Goal: Transaction & Acquisition: Obtain resource

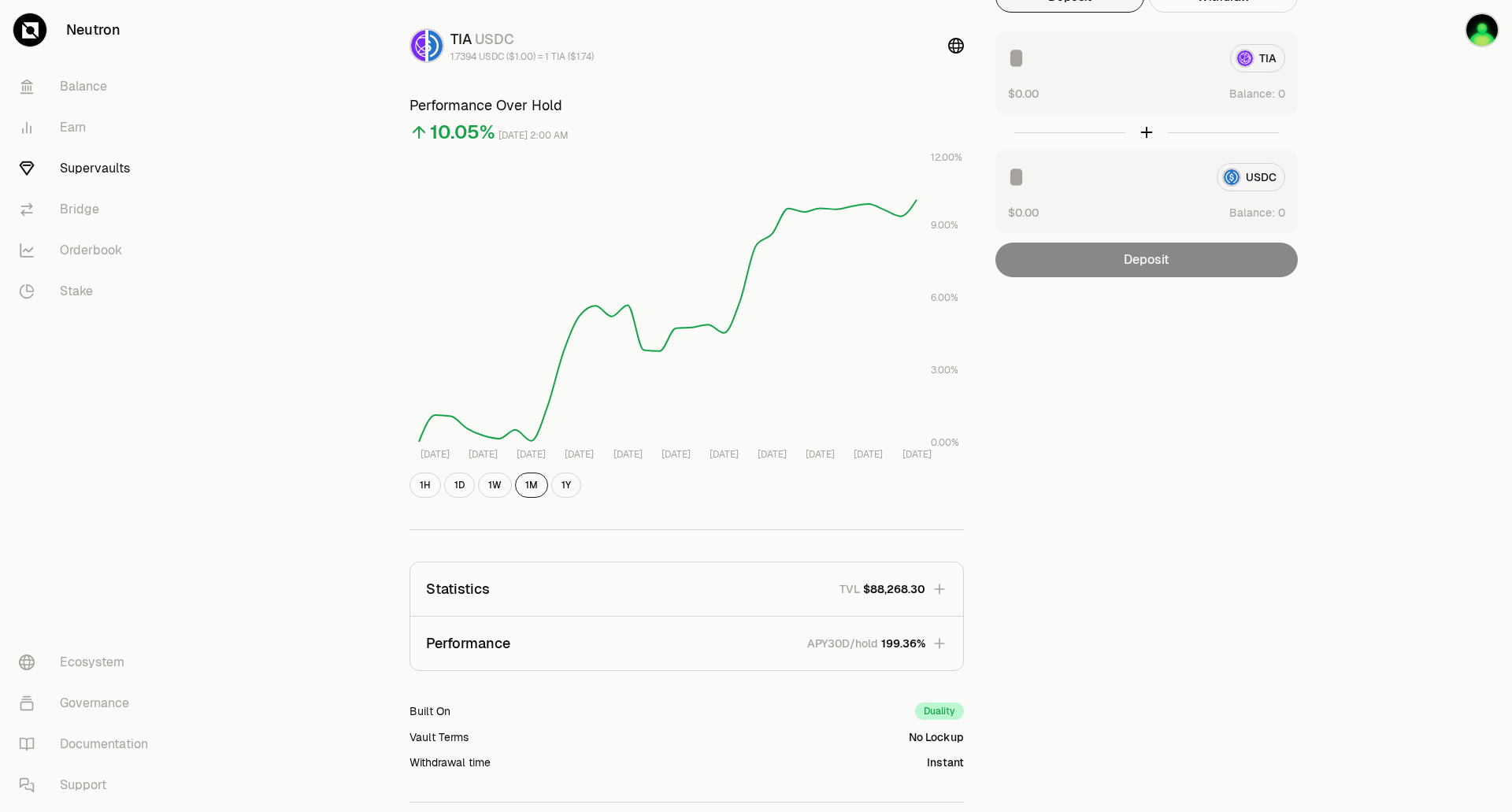
scroll to position [217, 0]
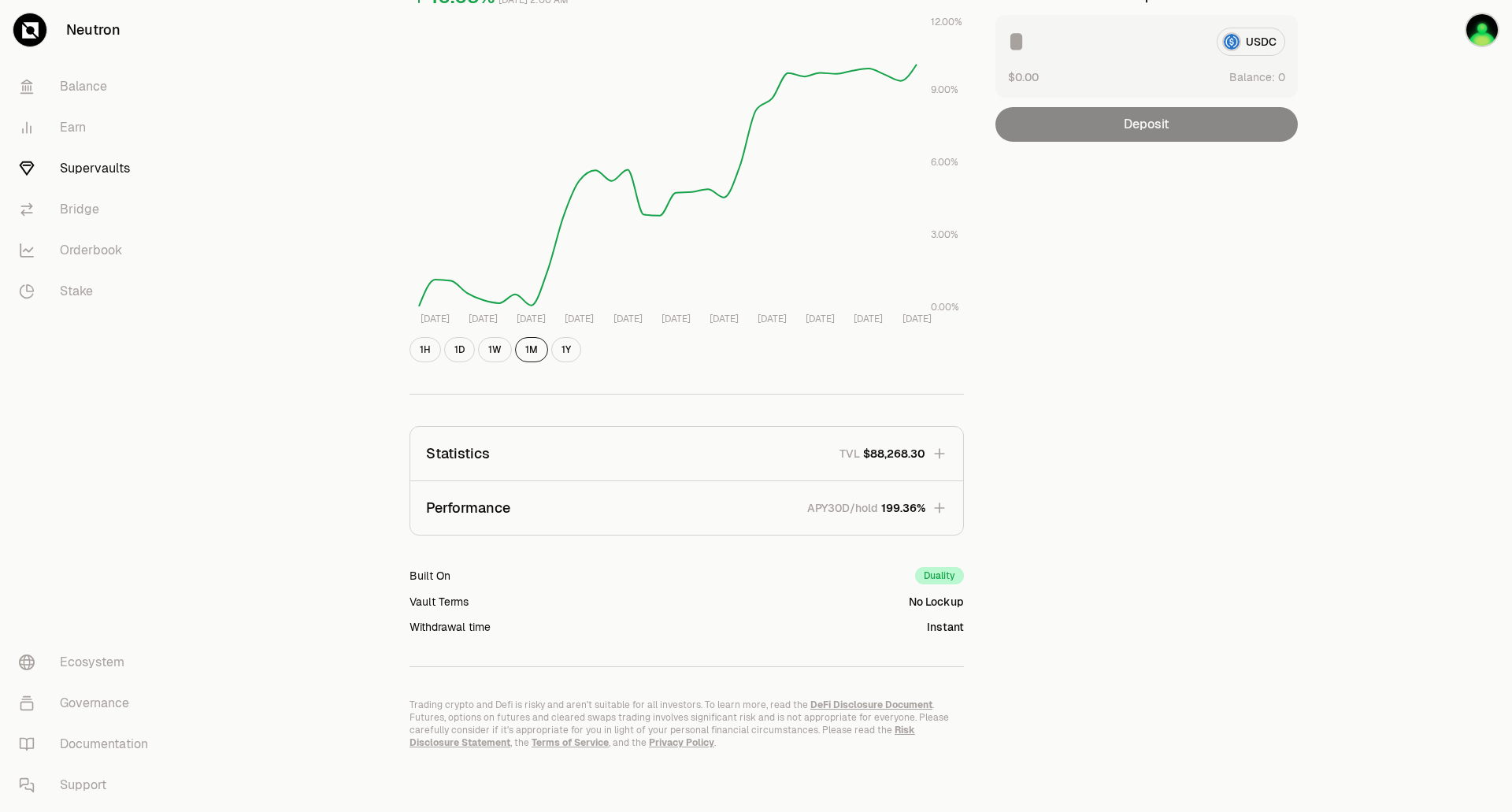
click at [939, 510] on icon "button" at bounding box center [939, 508] width 16 height 16
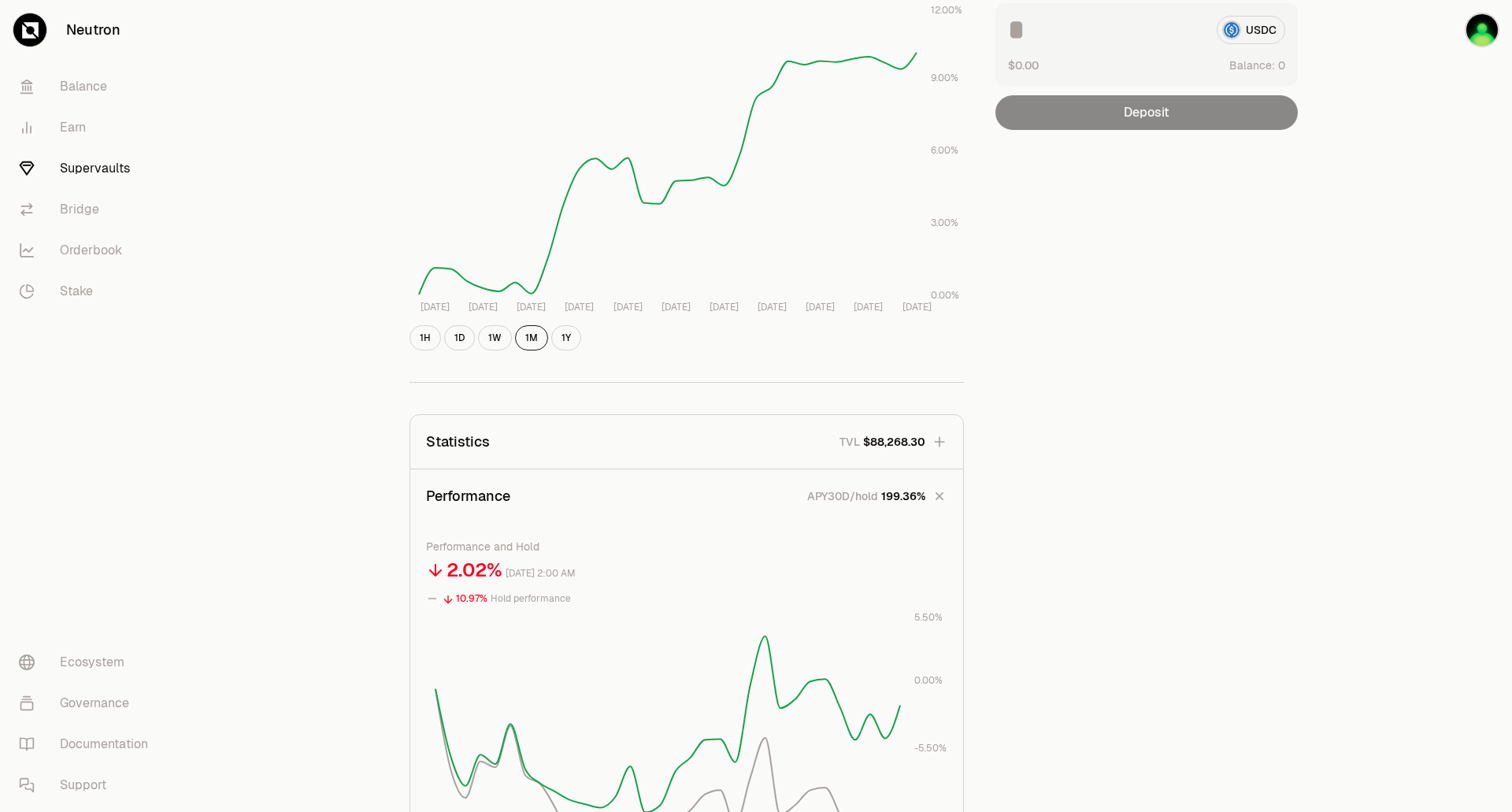
scroll to position [0, 0]
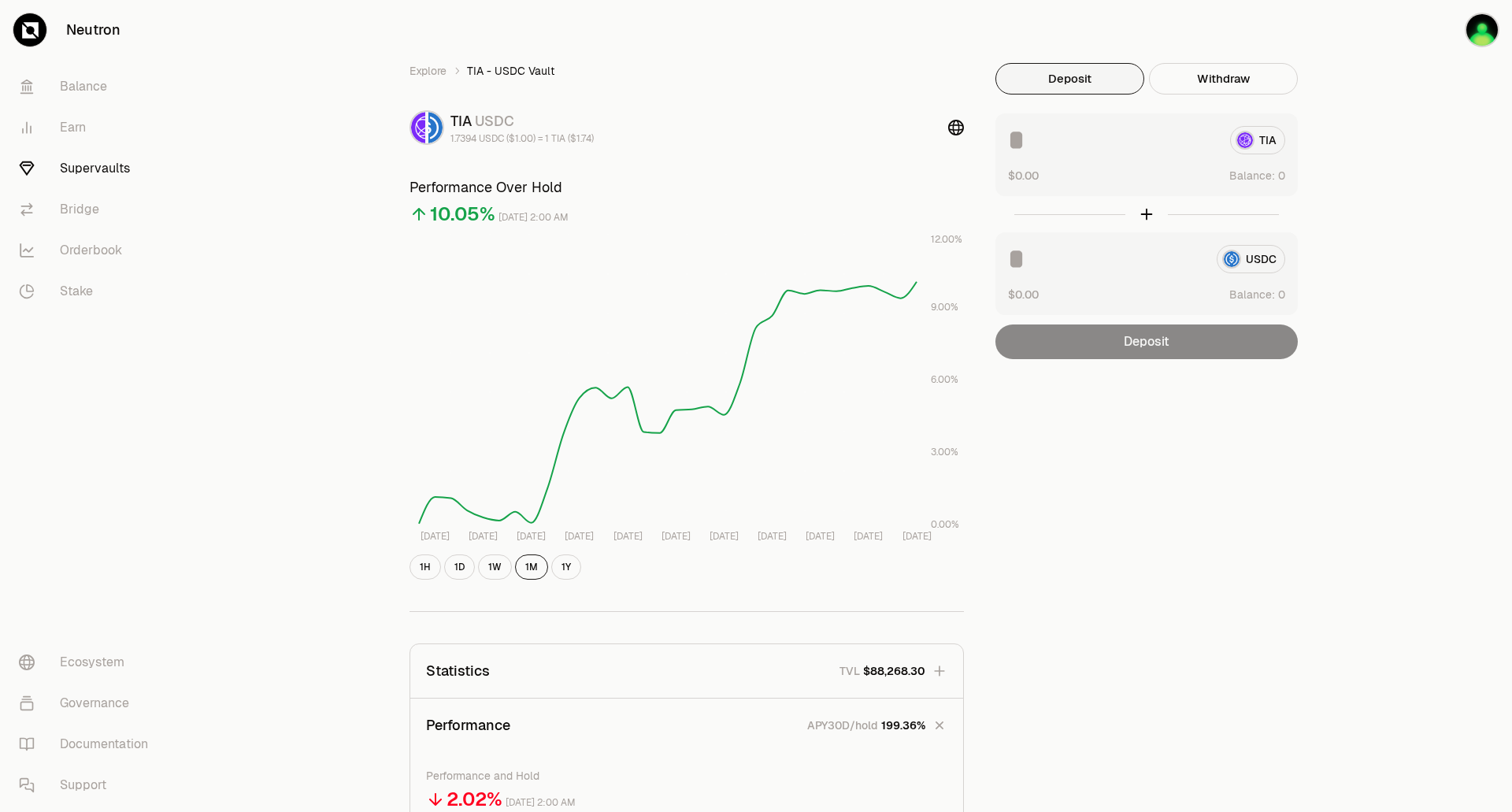
click at [940, 724] on icon "button" at bounding box center [940, 726] width 15 height 15
click at [1053, 73] on button "Deposit" at bounding box center [1070, 78] width 148 height 31
click at [1250, 130] on div "TIA" at bounding box center [1147, 140] width 277 height 28
click at [1254, 139] on div "TIA" at bounding box center [1147, 140] width 277 height 28
click at [1278, 179] on span "0 1 2 3 4 5 6 7 8 9" at bounding box center [1282, 175] width 18 height 17
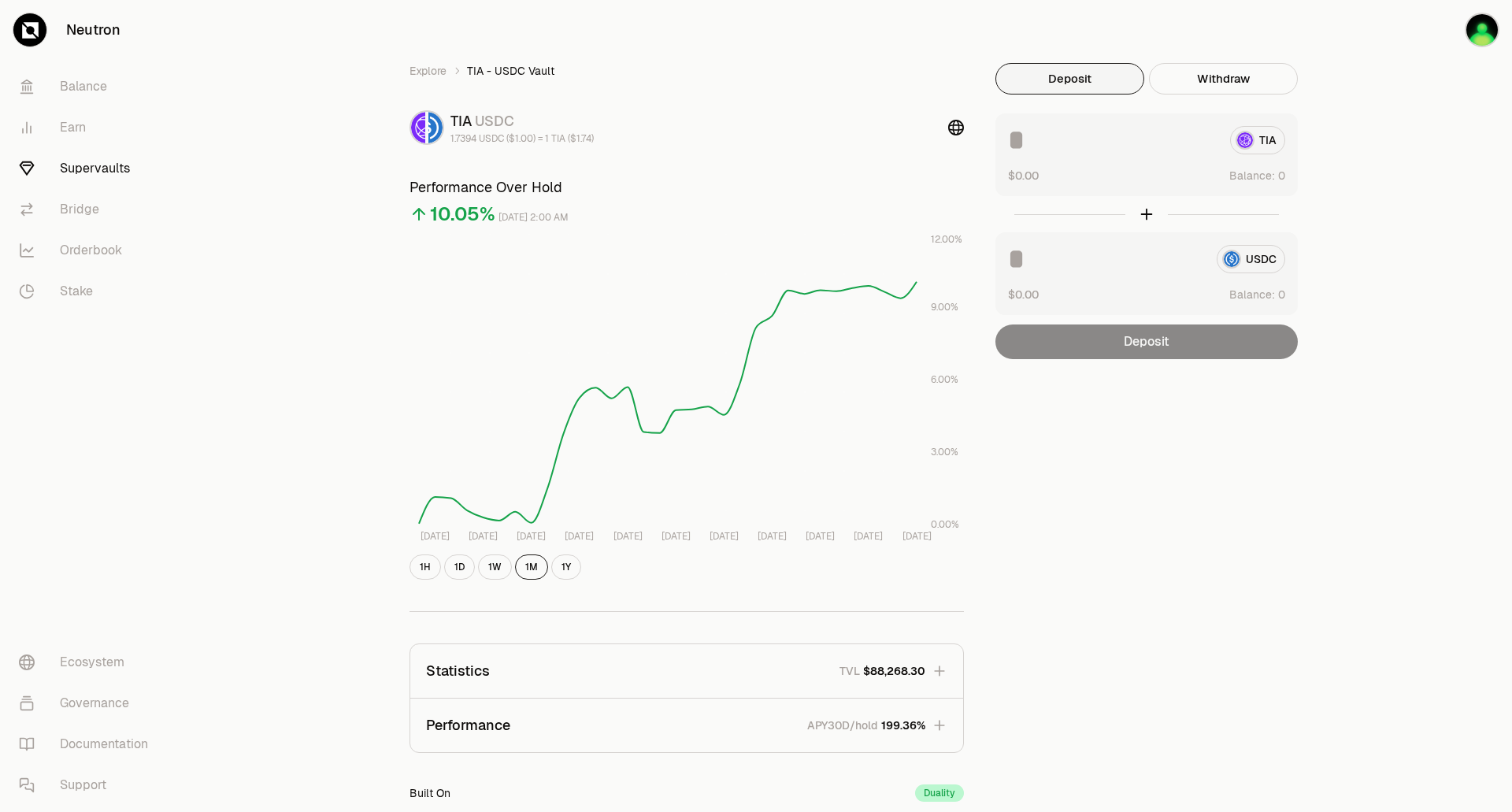
click at [1018, 147] on input at bounding box center [1113, 140] width 210 height 28
click at [76, 209] on link "Bridge" at bounding box center [88, 210] width 164 height 41
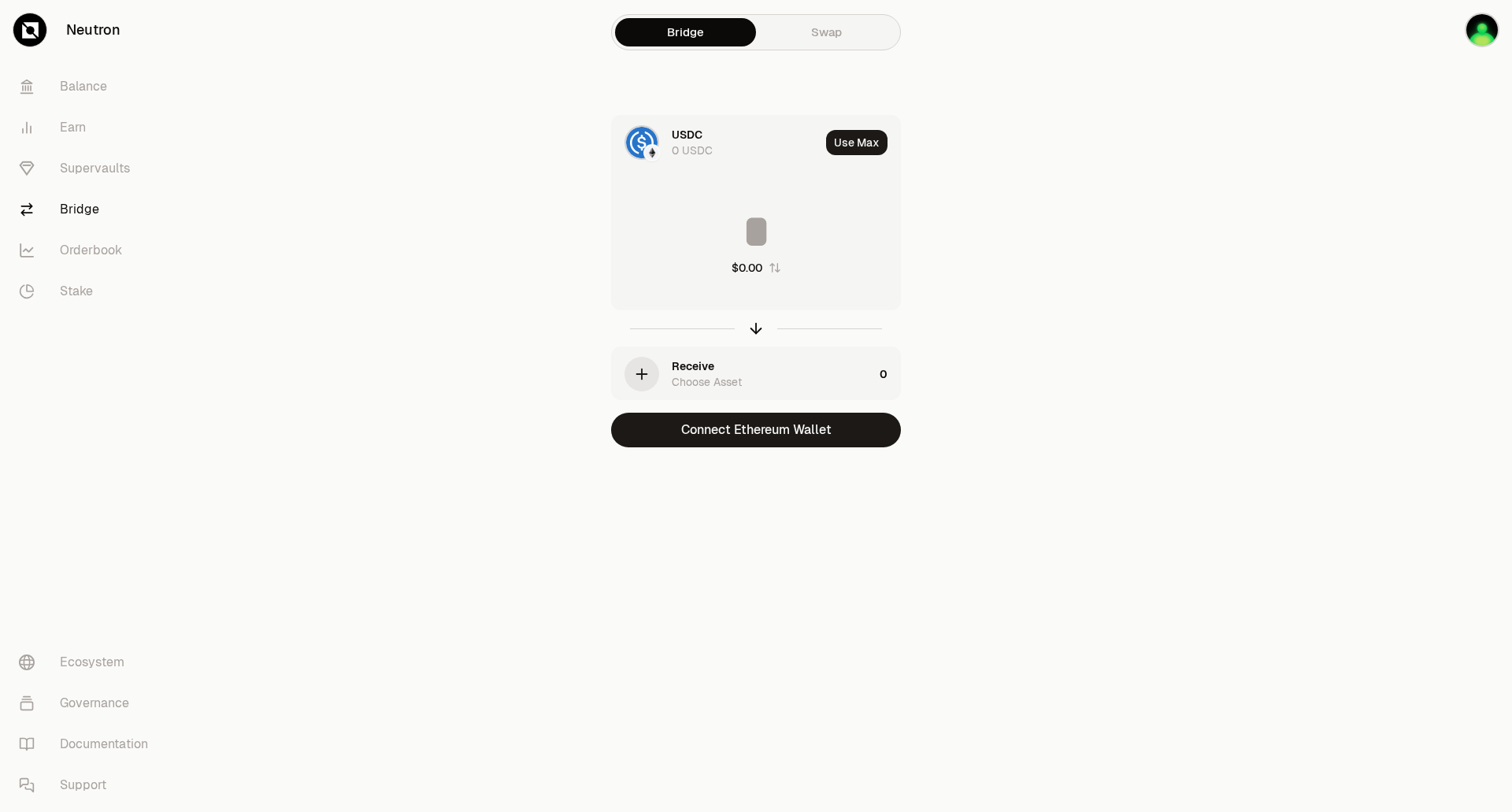
click at [667, 144] on div "USDC 0 USDC" at bounding box center [716, 142] width 208 height 54
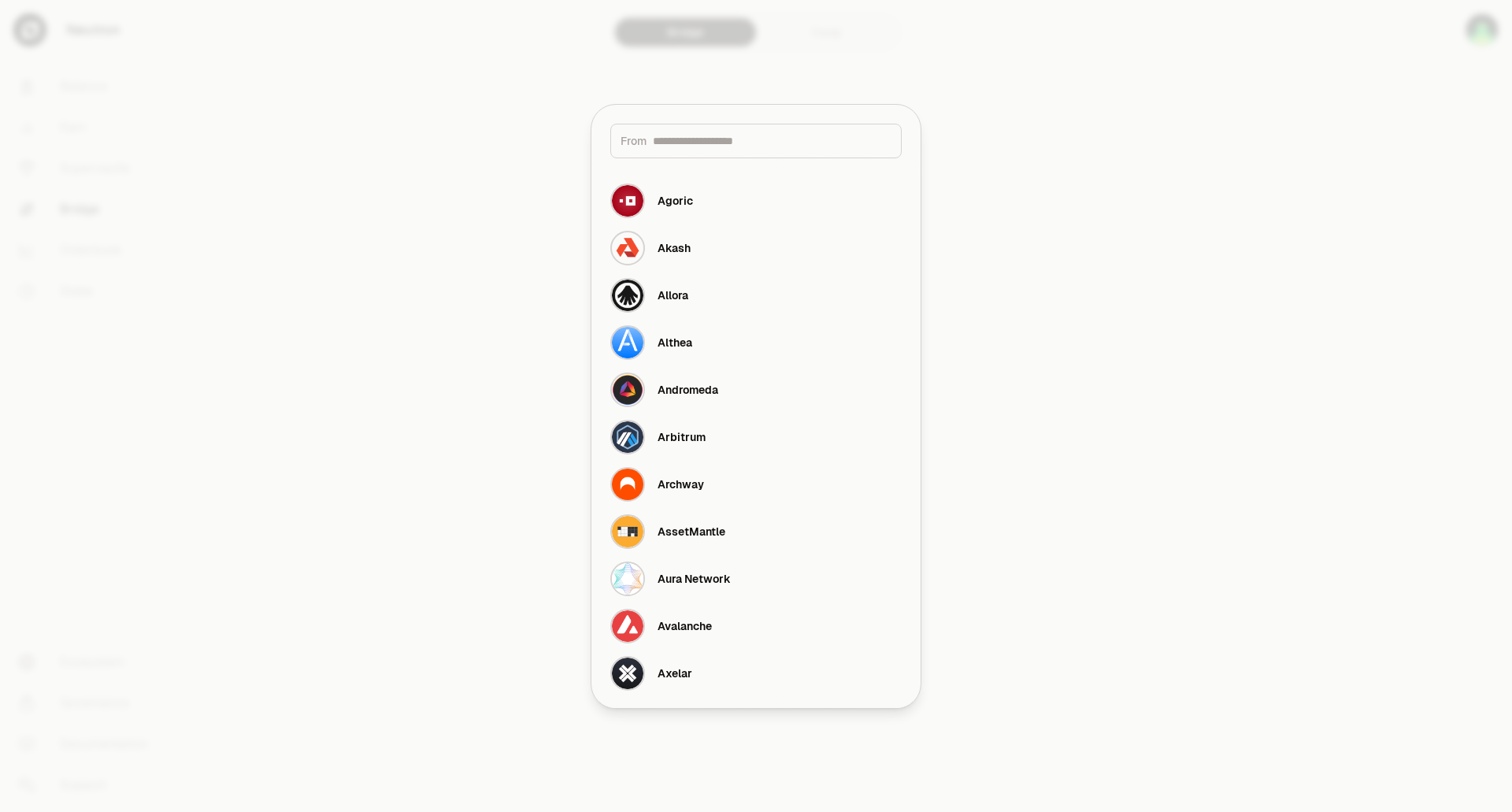
click at [455, 252] on div at bounding box center [756, 406] width 1512 height 812
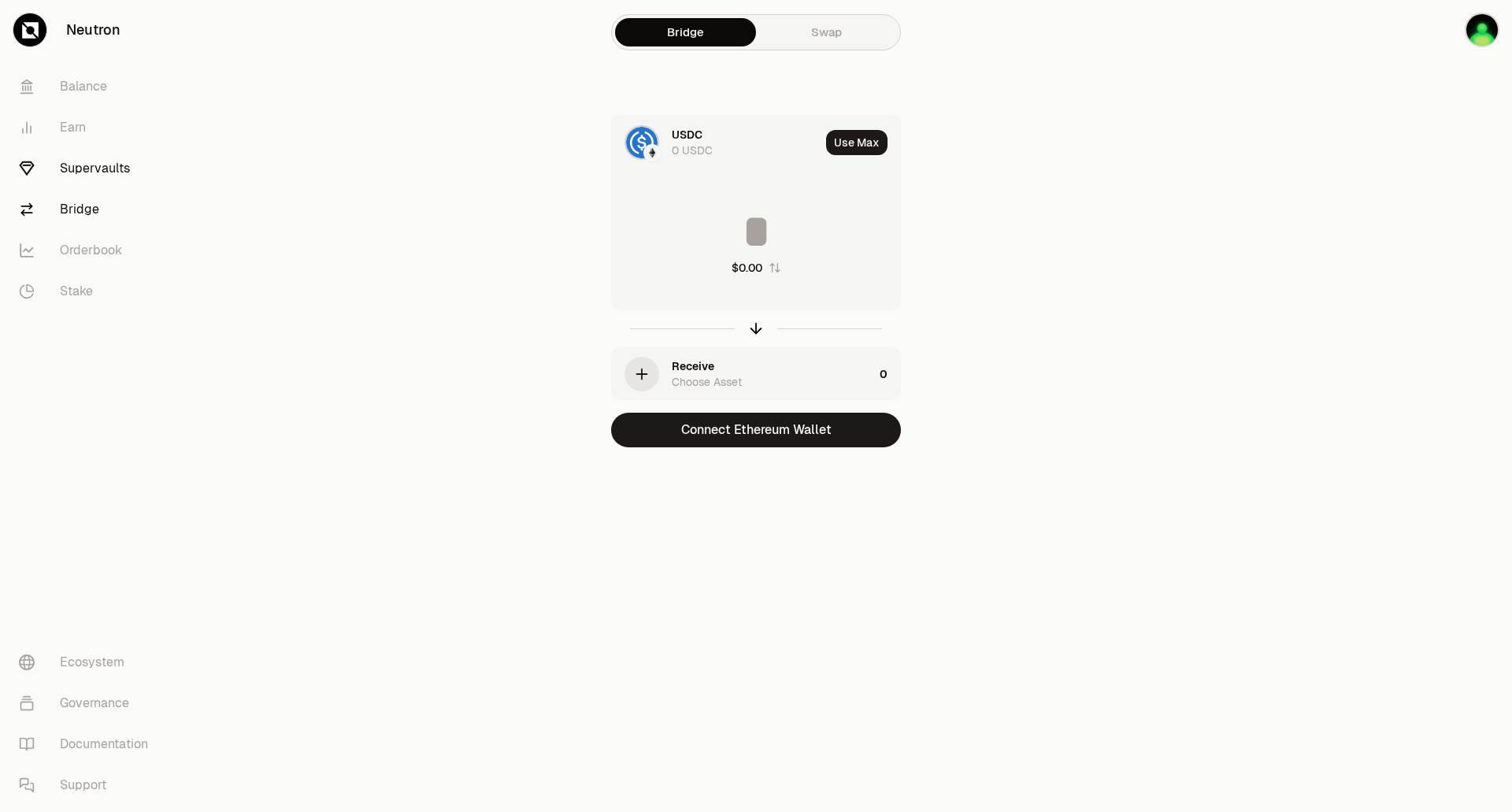
click at [116, 165] on link "Supervaults" at bounding box center [88, 168] width 164 height 41
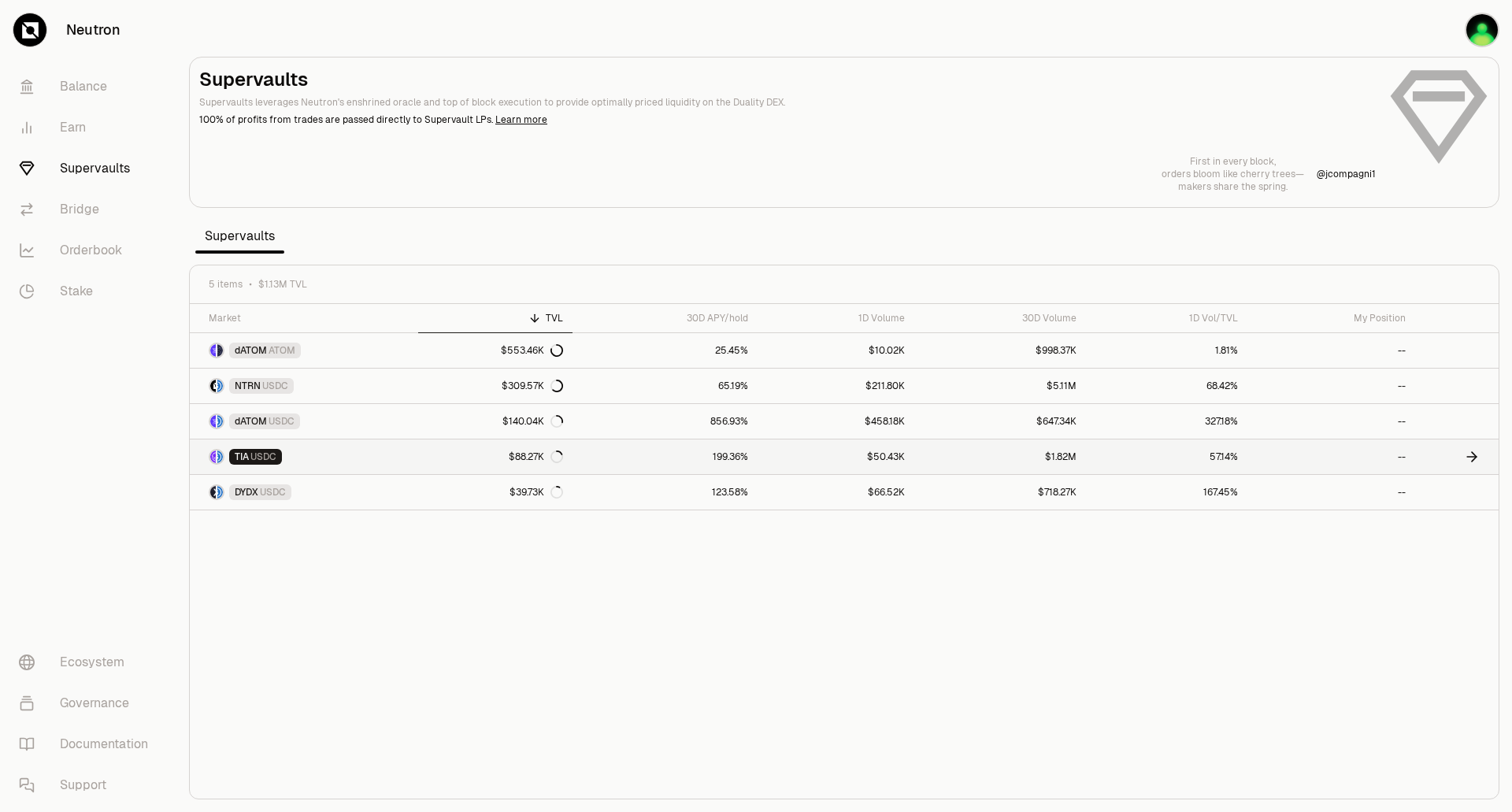
click at [402, 464] on link "TIA USDC" at bounding box center [304, 457] width 228 height 35
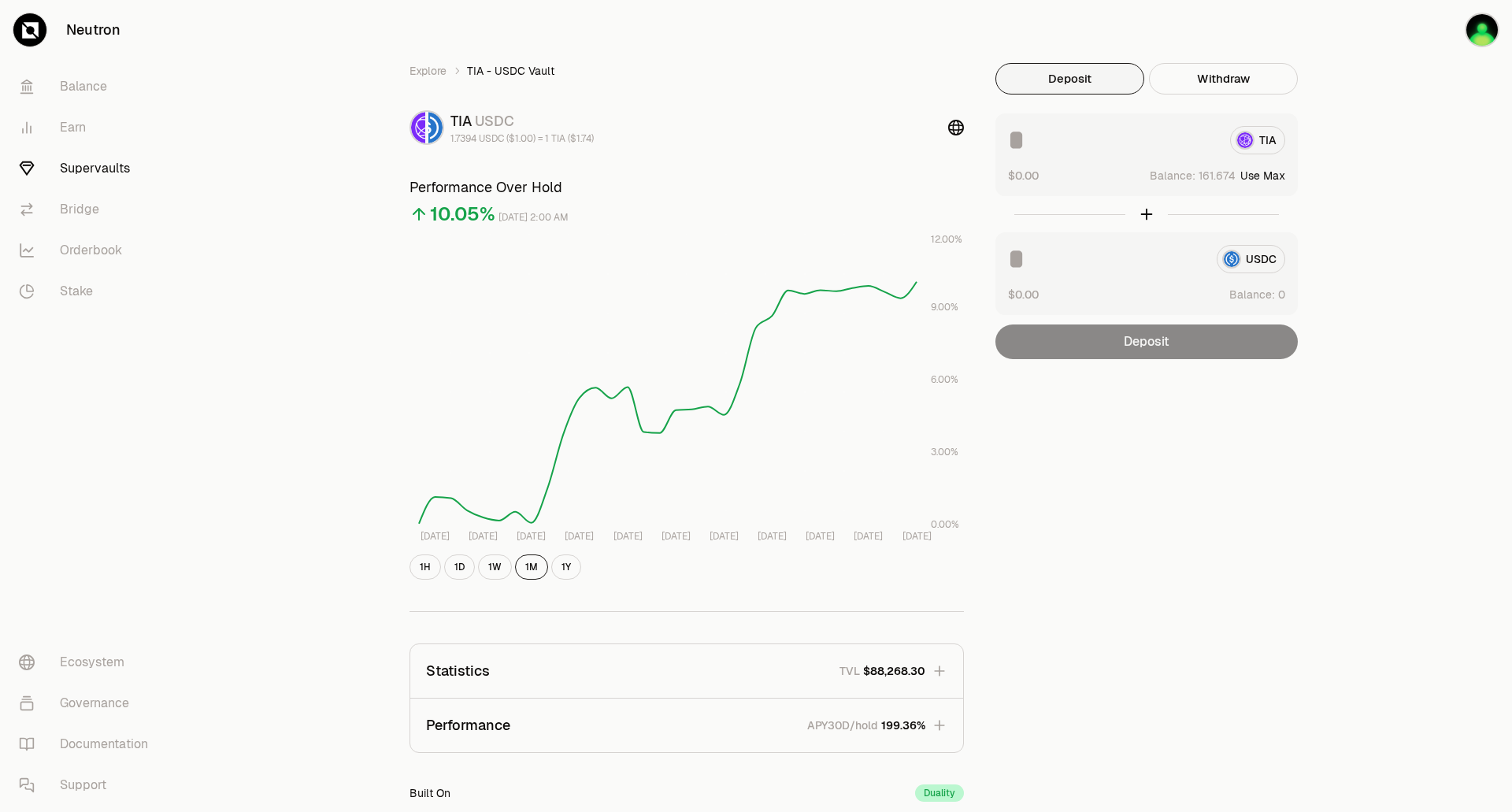
click at [1263, 177] on button "Use Max" at bounding box center [1263, 175] width 45 height 16
type input "**********"
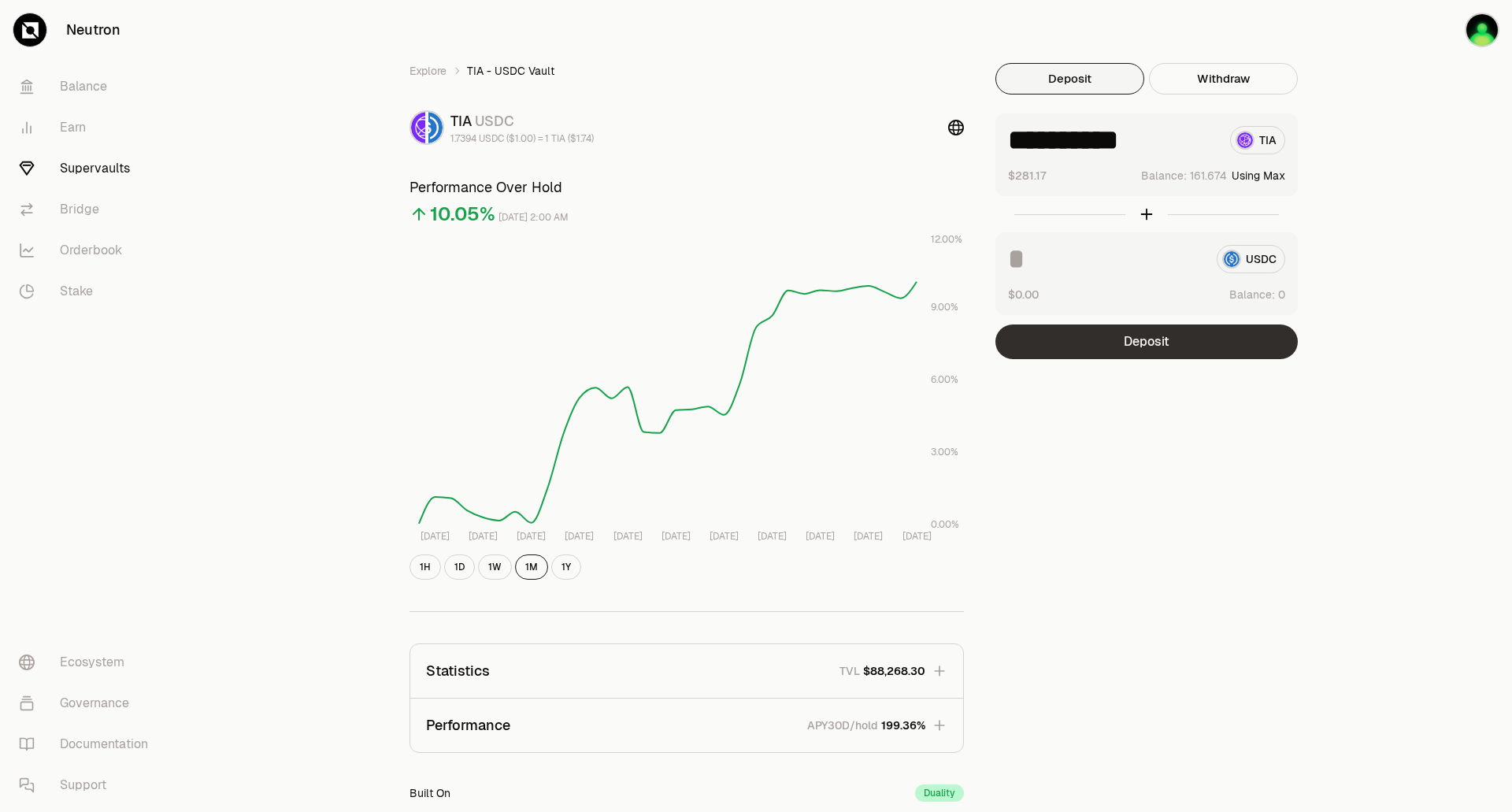
click at [1121, 347] on button "Deposit" at bounding box center [1147, 342] width 303 height 35
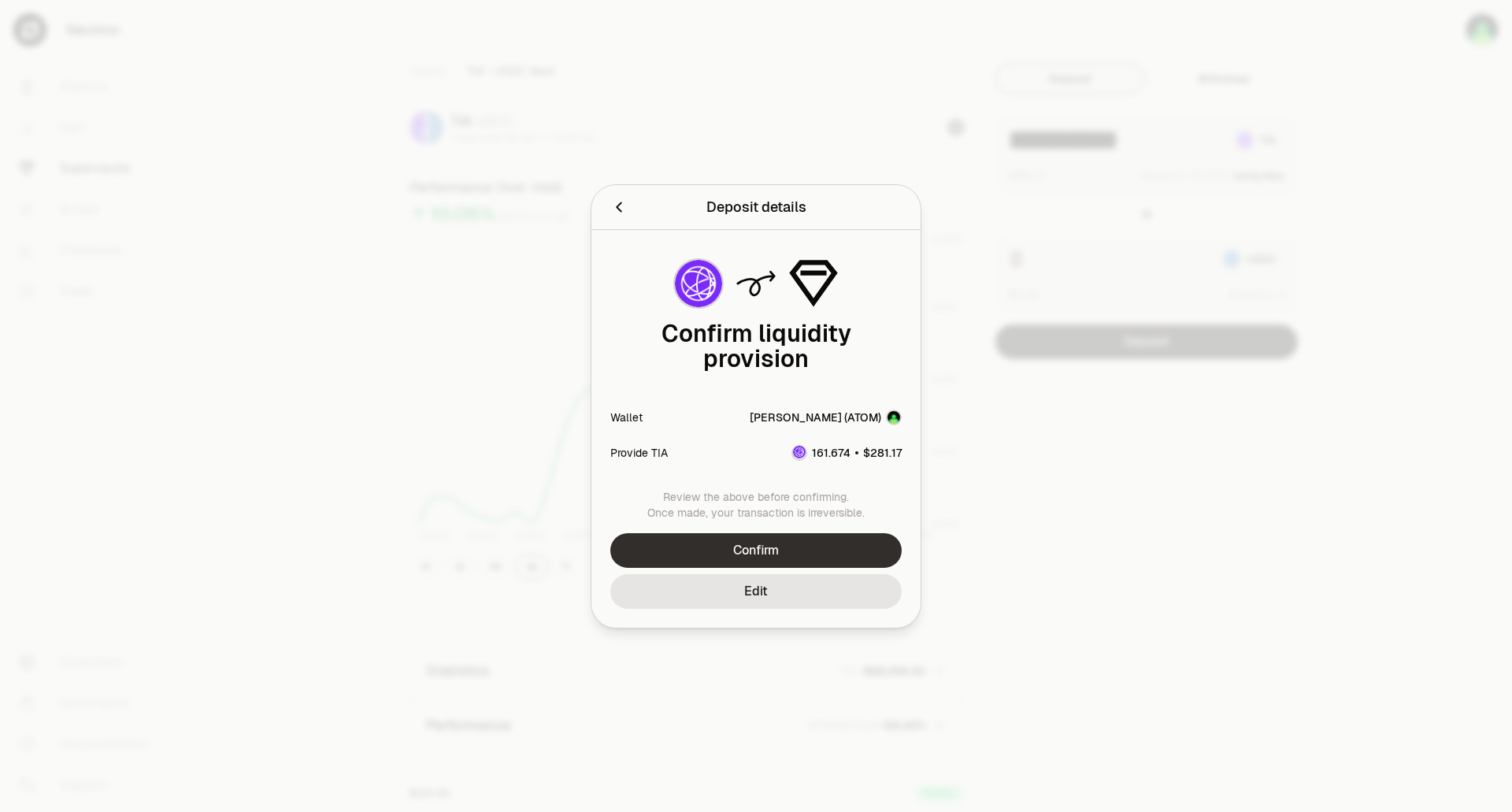
click at [849, 544] on button "Confirm" at bounding box center [756, 550] width 291 height 35
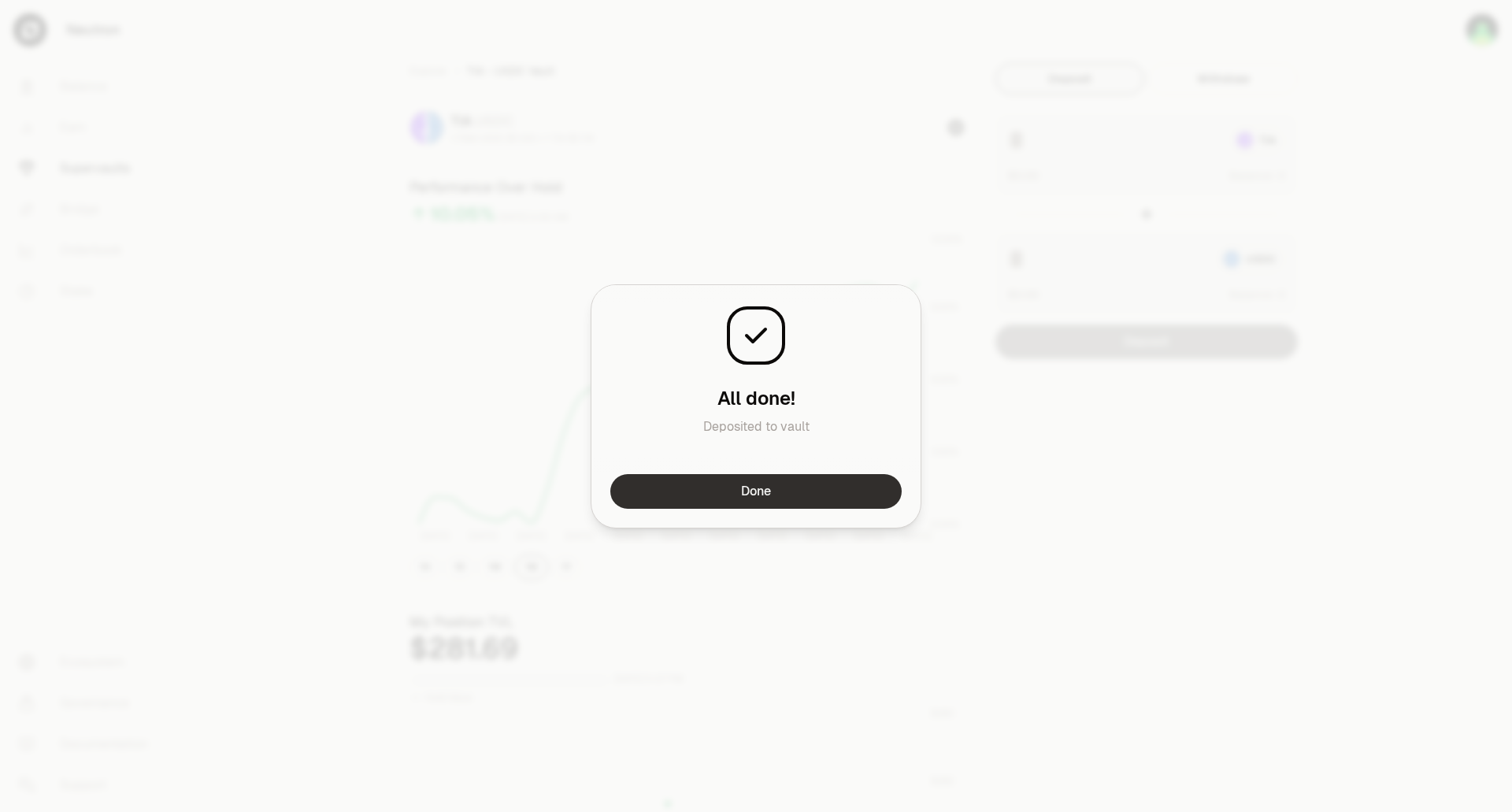
click at [754, 498] on button "Done" at bounding box center [756, 492] width 291 height 35
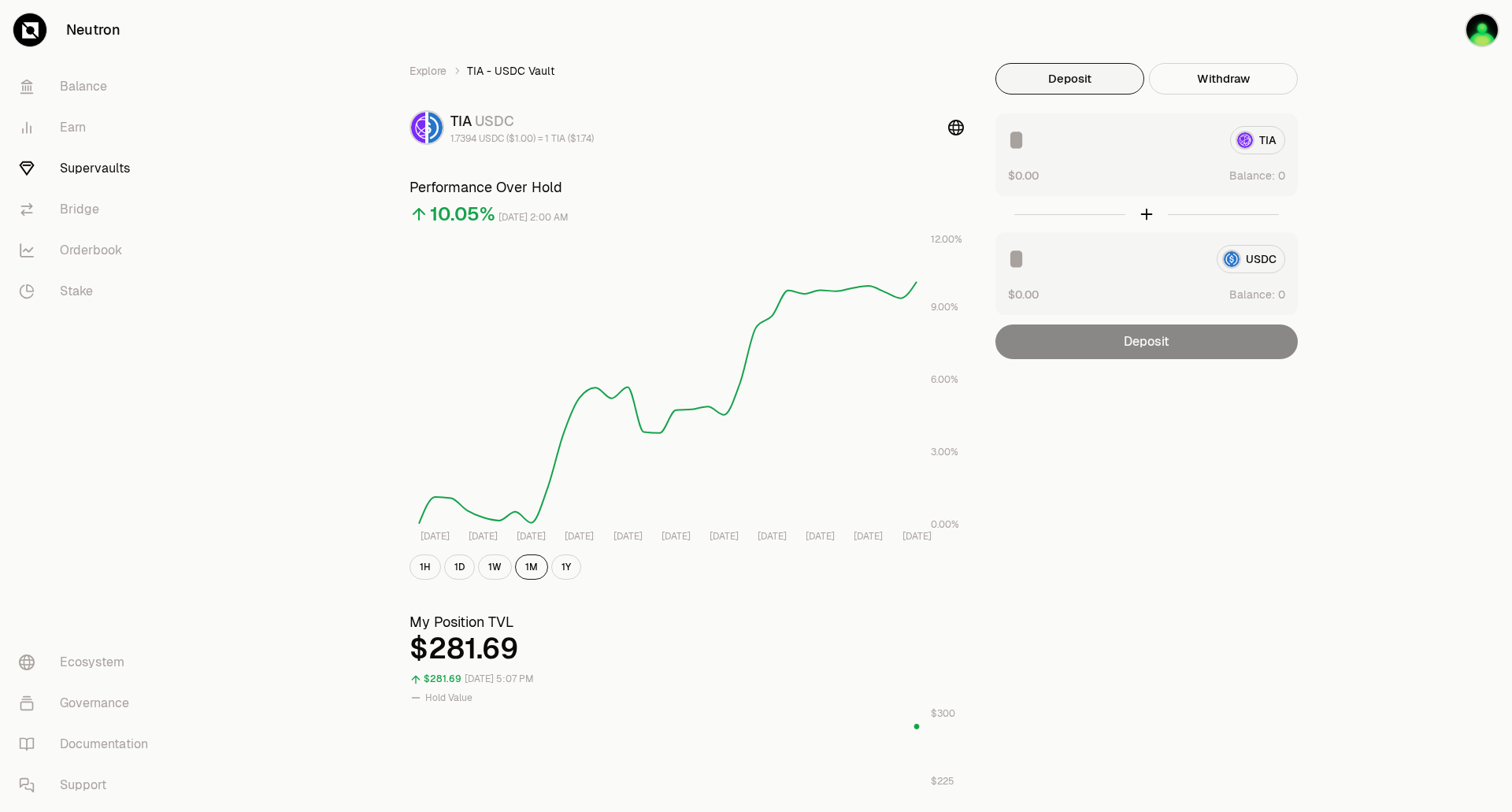
click at [71, 169] on link "Supervaults" at bounding box center [88, 168] width 164 height 41
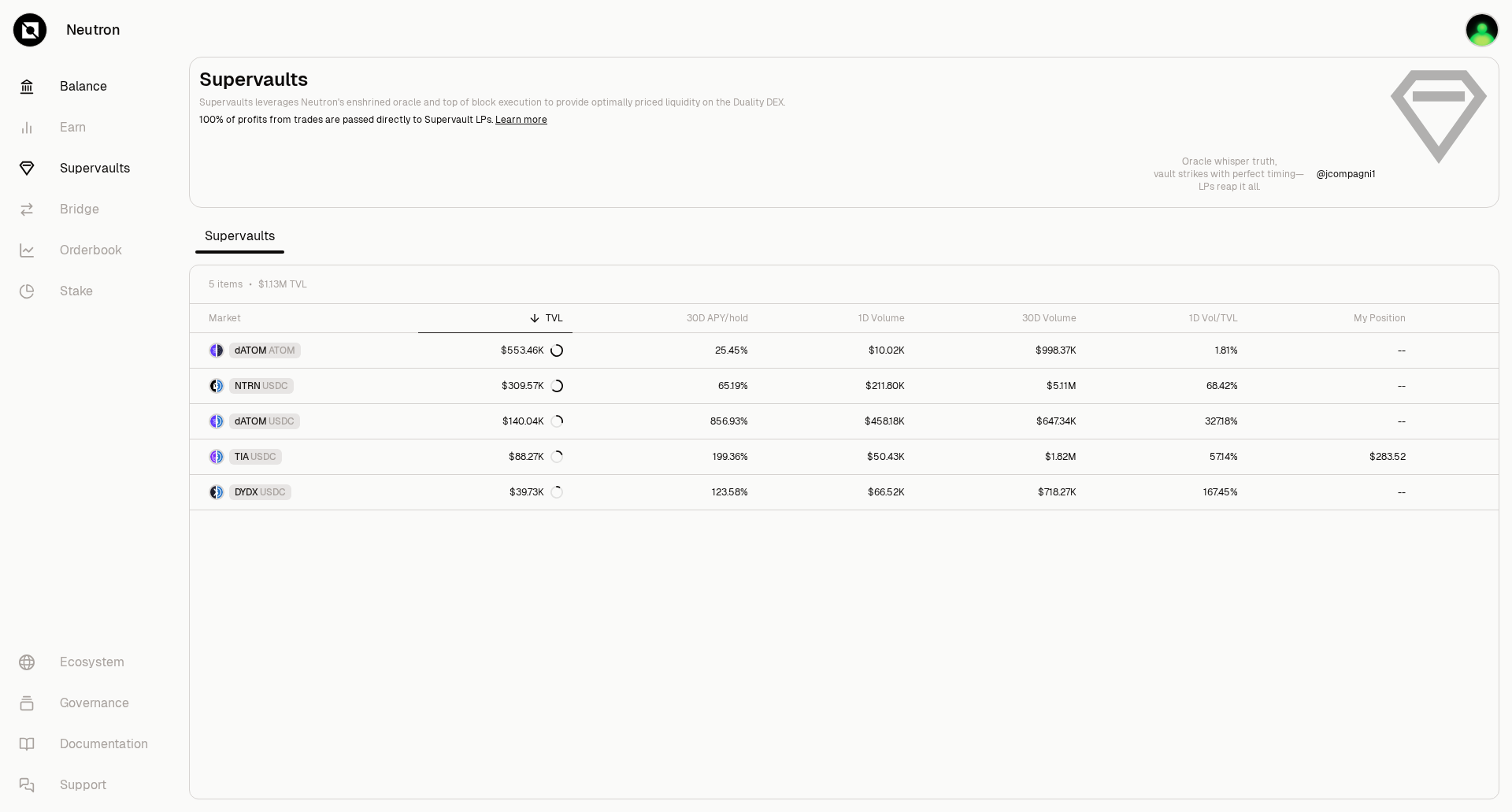
click at [88, 87] on link "Balance" at bounding box center [88, 87] width 164 height 41
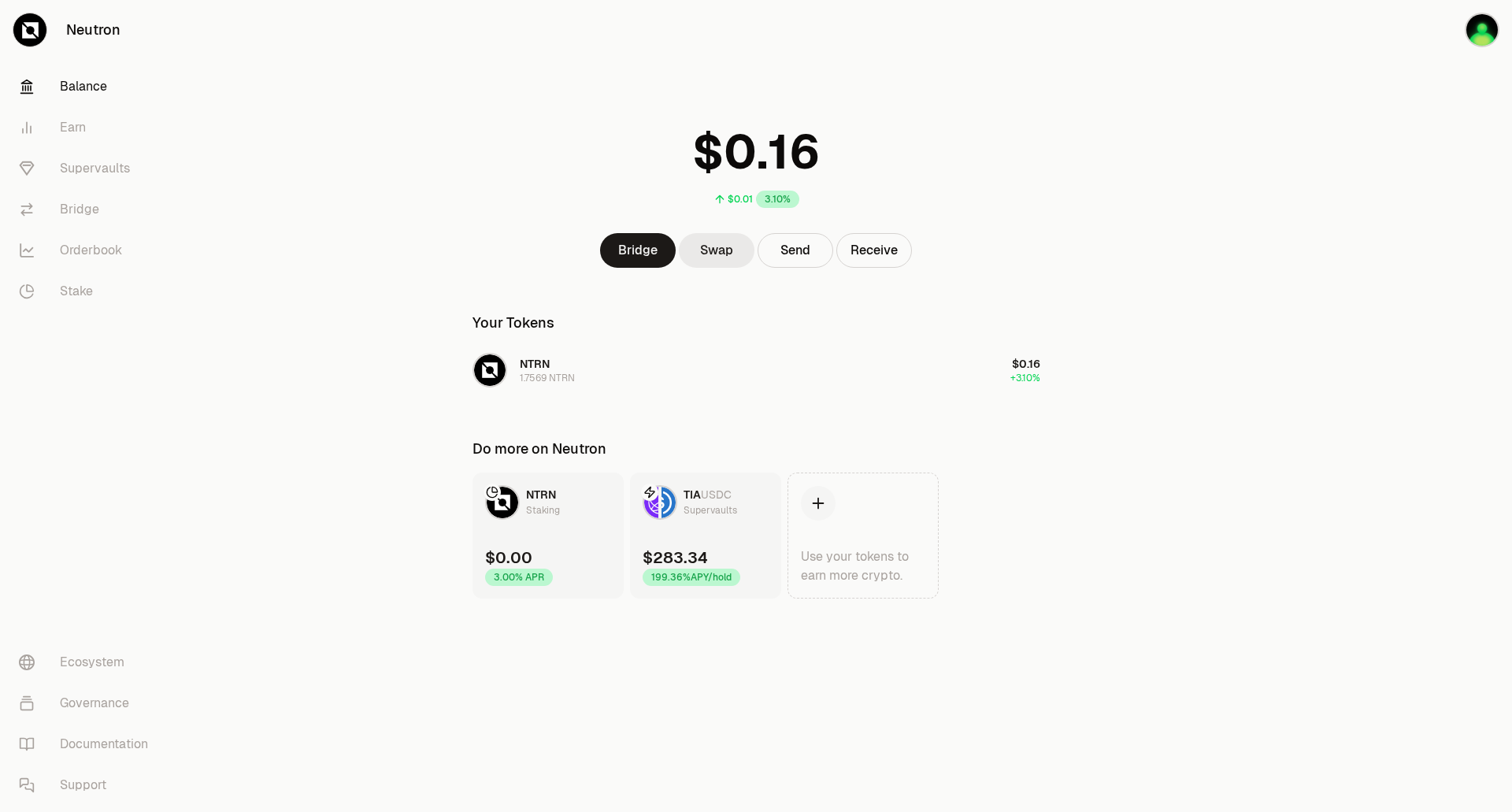
click at [726, 254] on link "Swap" at bounding box center [717, 251] width 76 height 35
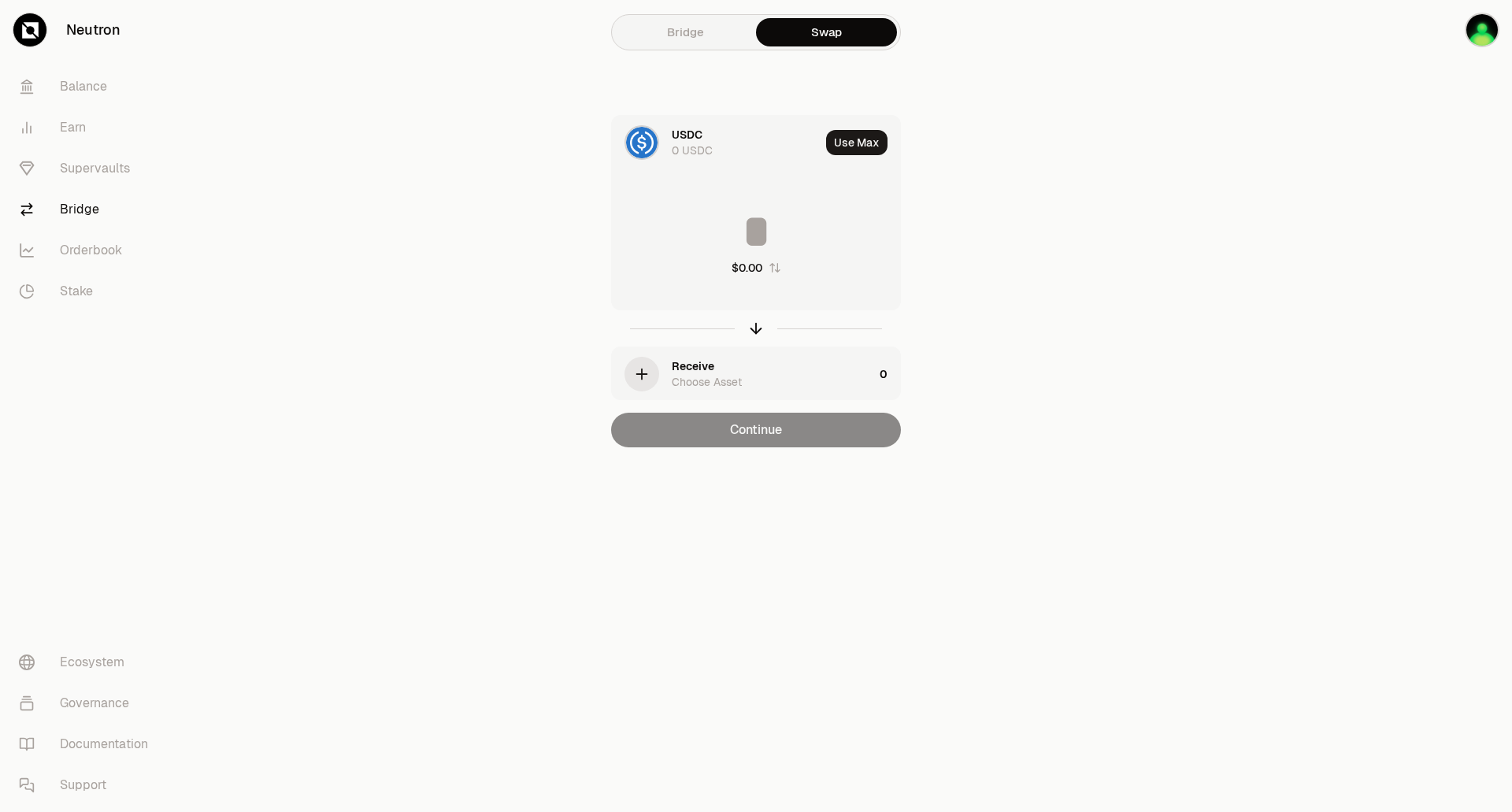
click at [699, 135] on div "USDC" at bounding box center [686, 135] width 31 height 16
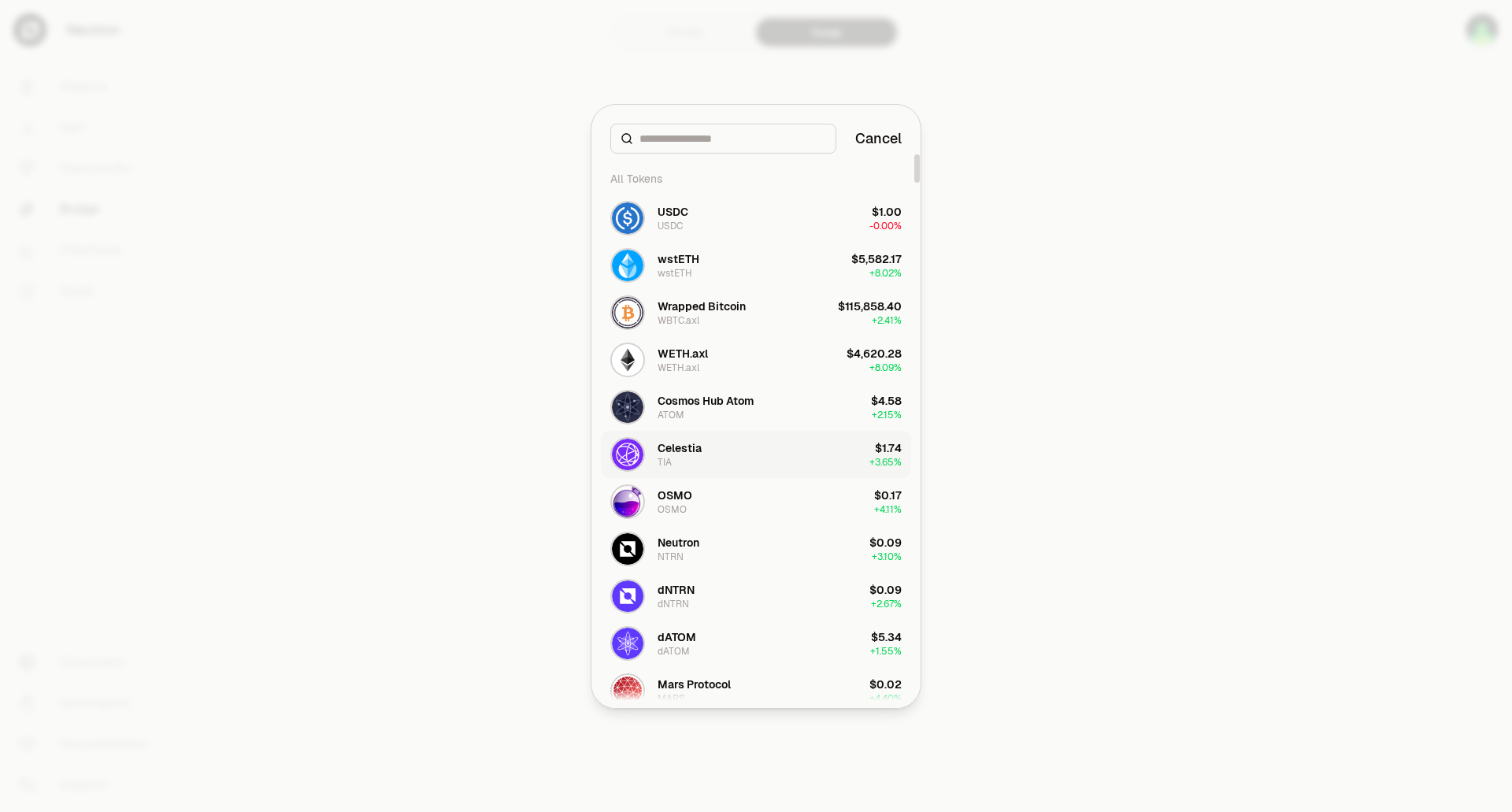
click at [713, 455] on button "Celestia TIA $1.74 + 3.65%" at bounding box center [756, 454] width 310 height 47
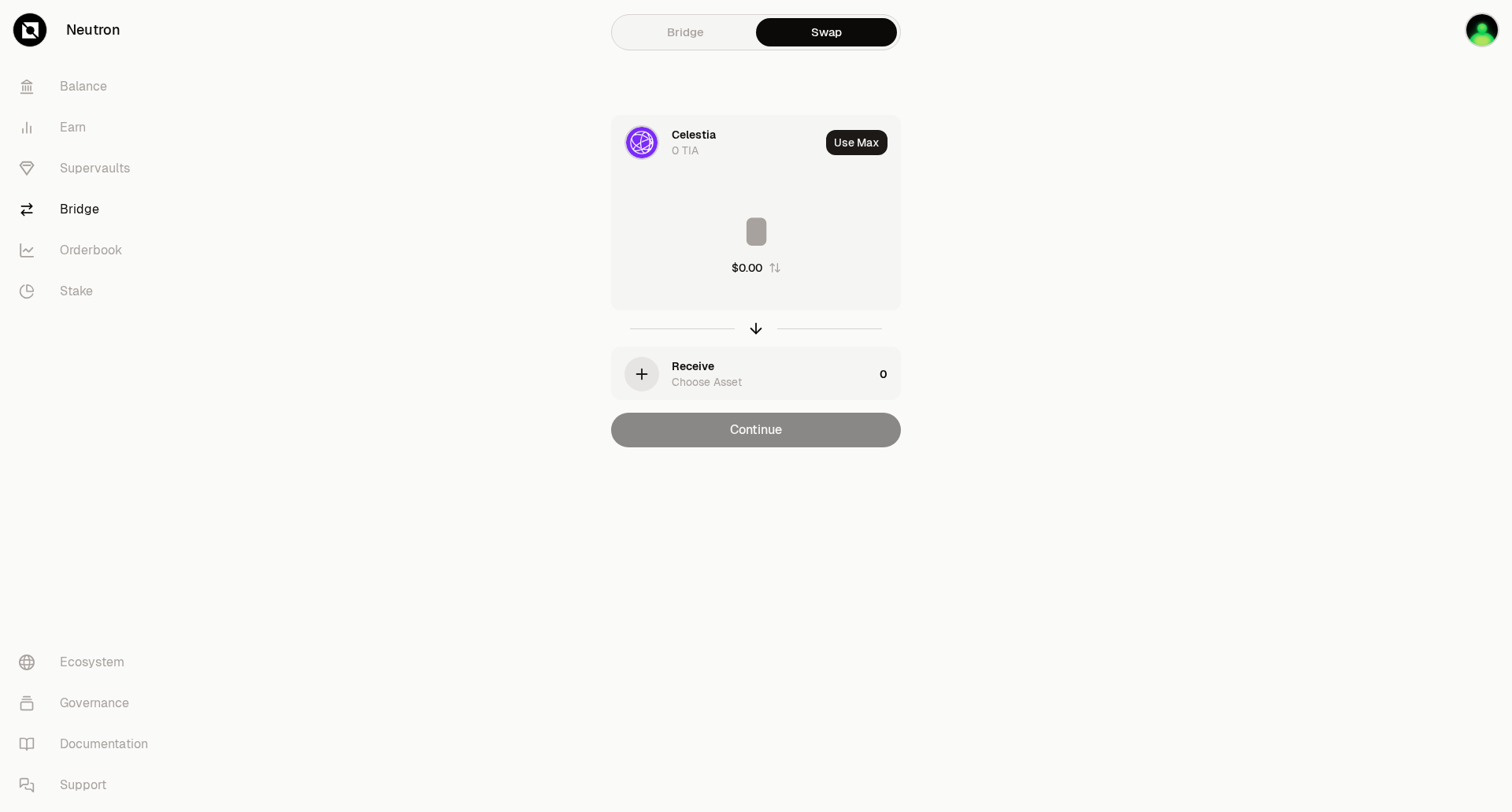
click at [709, 369] on div "Receive" at bounding box center [693, 366] width 43 height 16
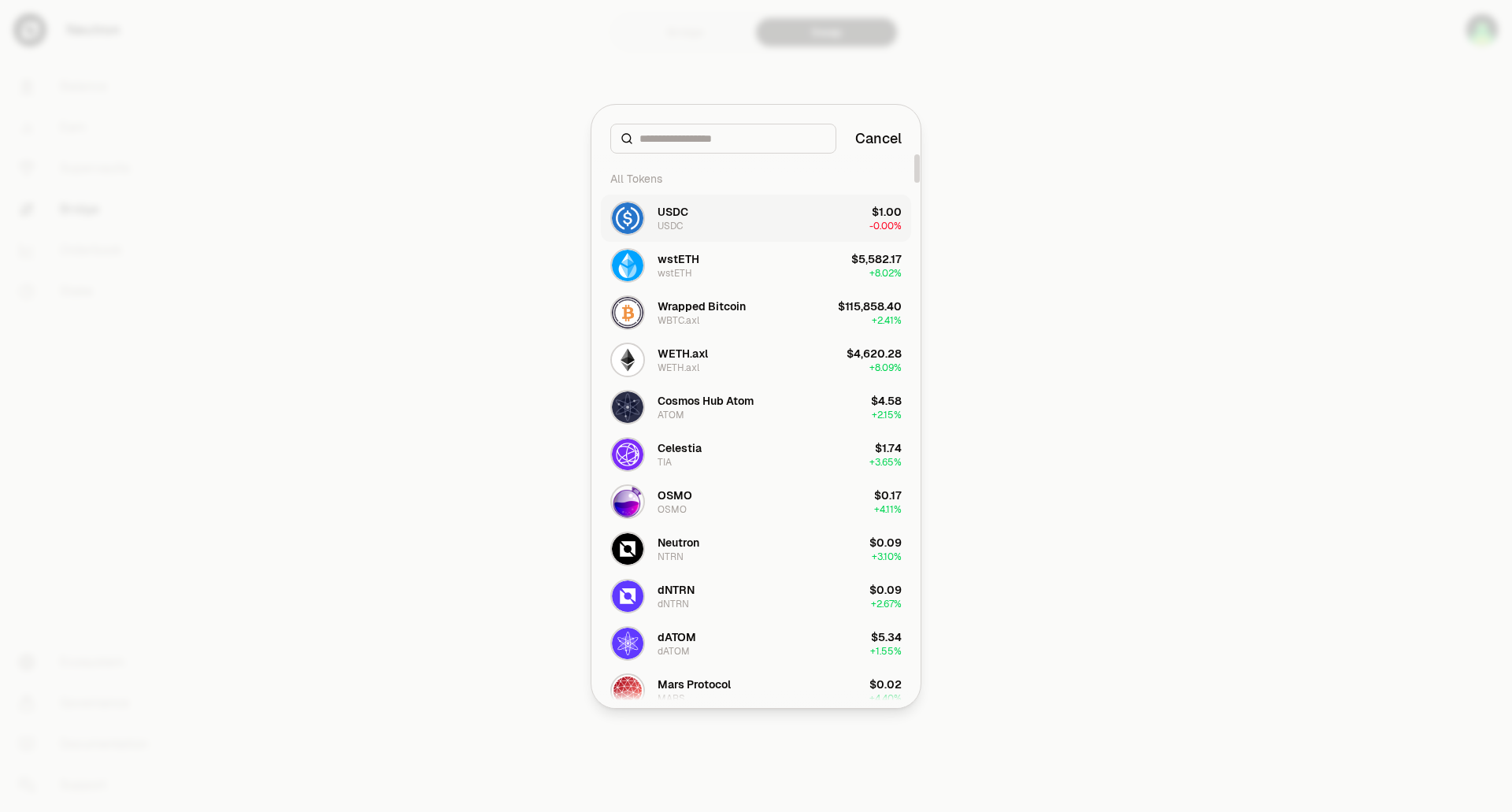
click at [687, 229] on div "USDC USDC" at bounding box center [672, 218] width 31 height 28
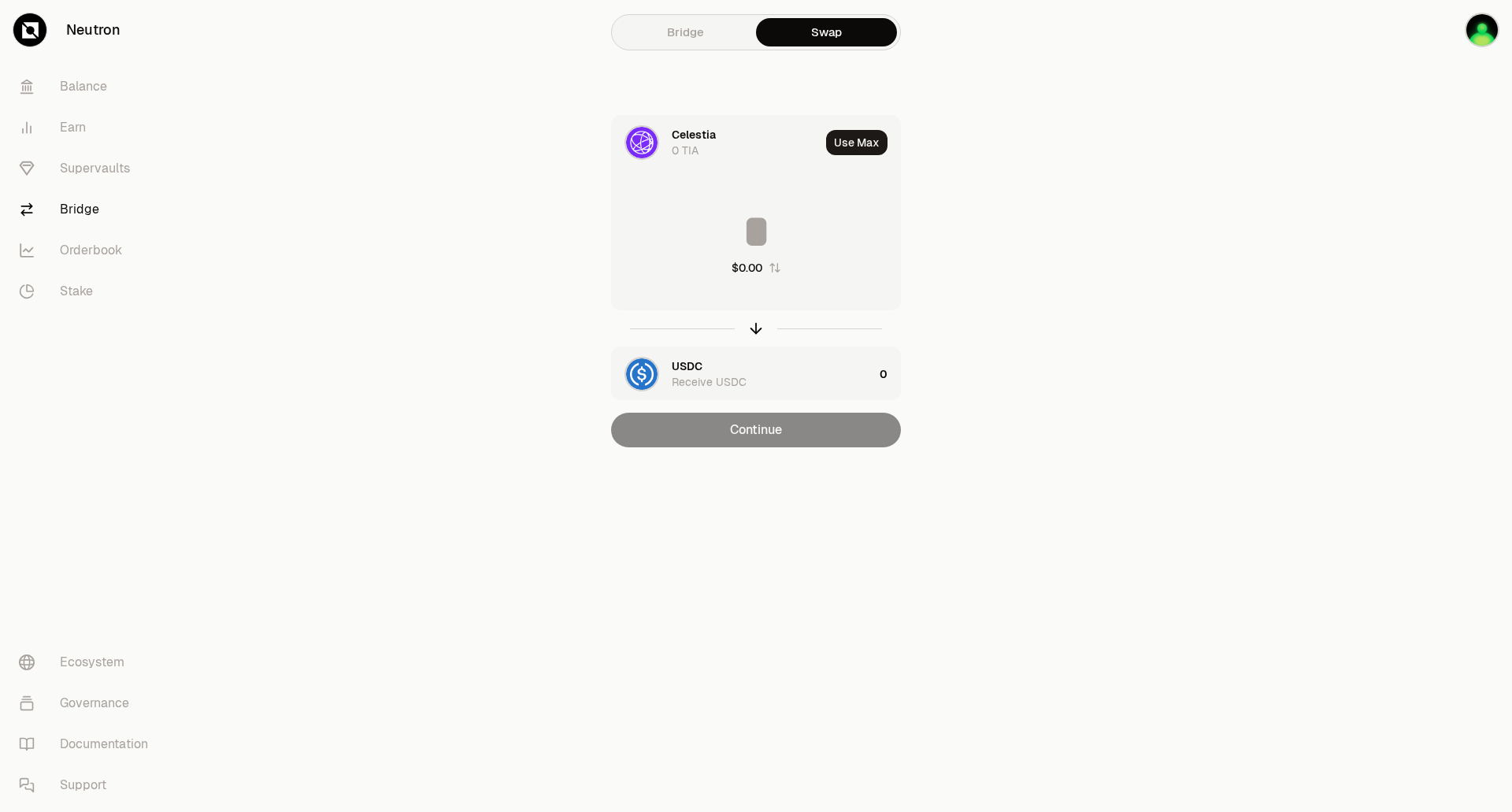
click at [690, 148] on div "0 TIA" at bounding box center [685, 150] width 26 height 16
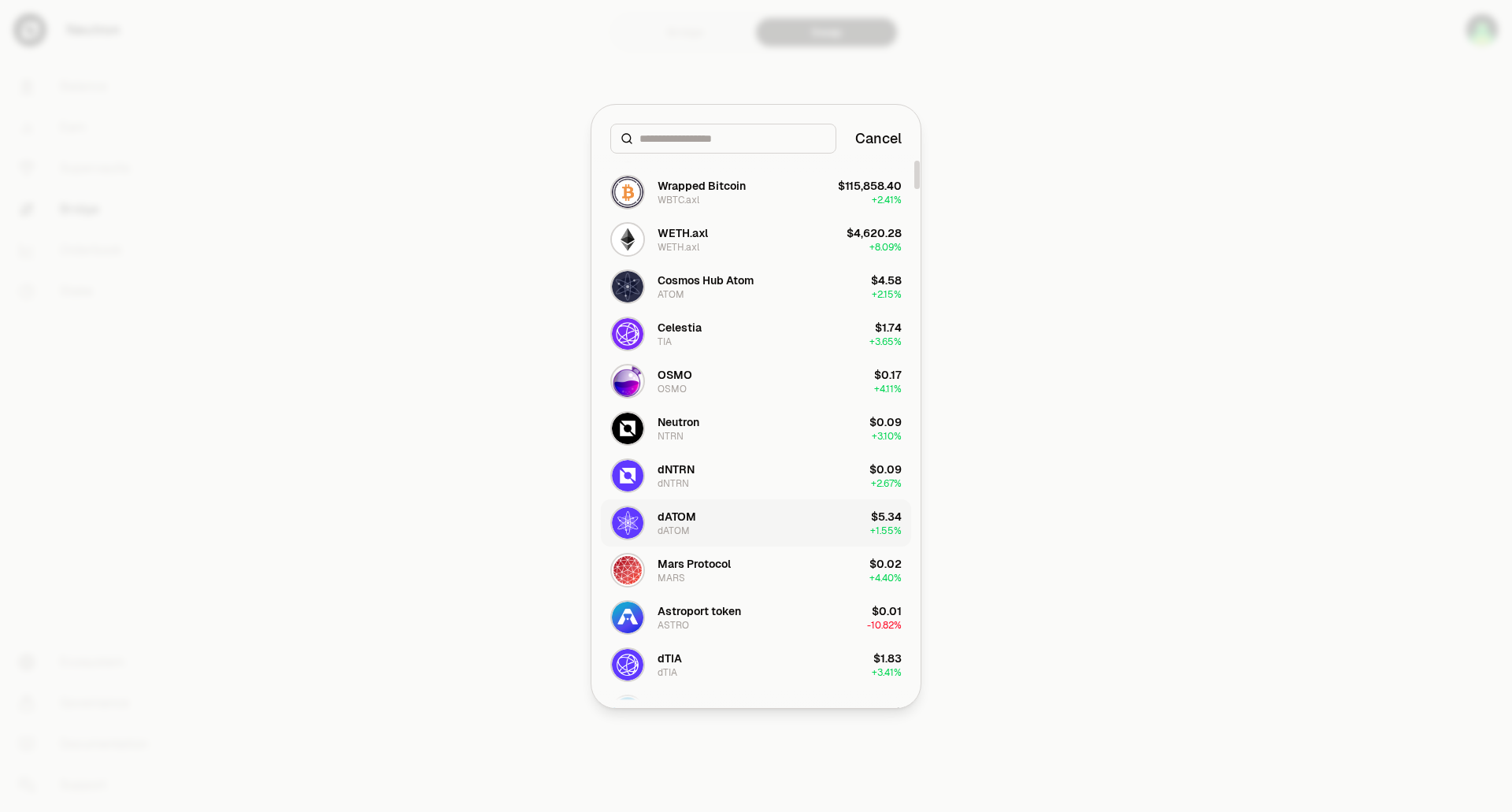
scroll to position [121, 0]
click at [507, 539] on div at bounding box center [756, 406] width 1512 height 812
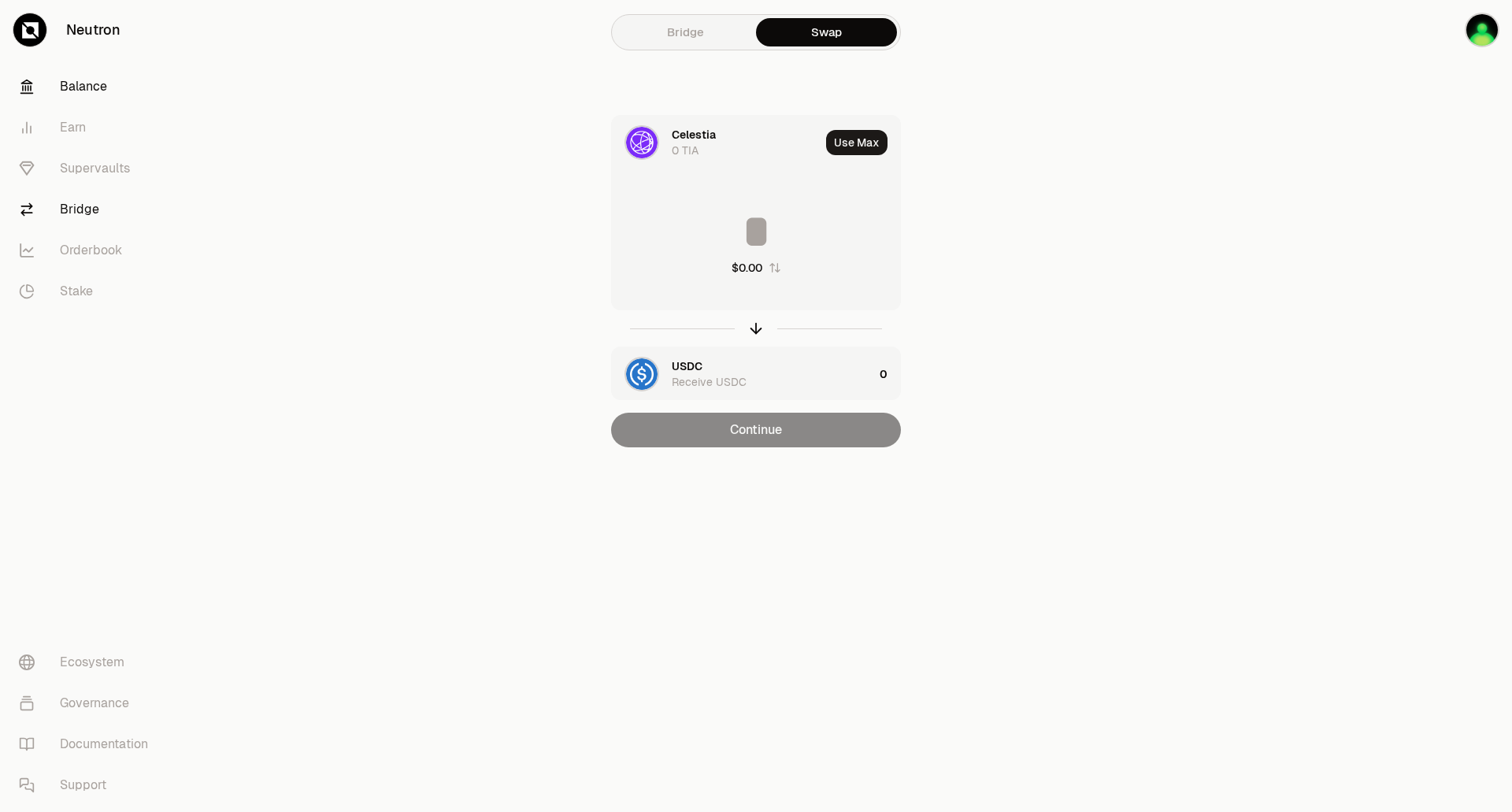
click at [51, 95] on link "Balance" at bounding box center [88, 87] width 164 height 41
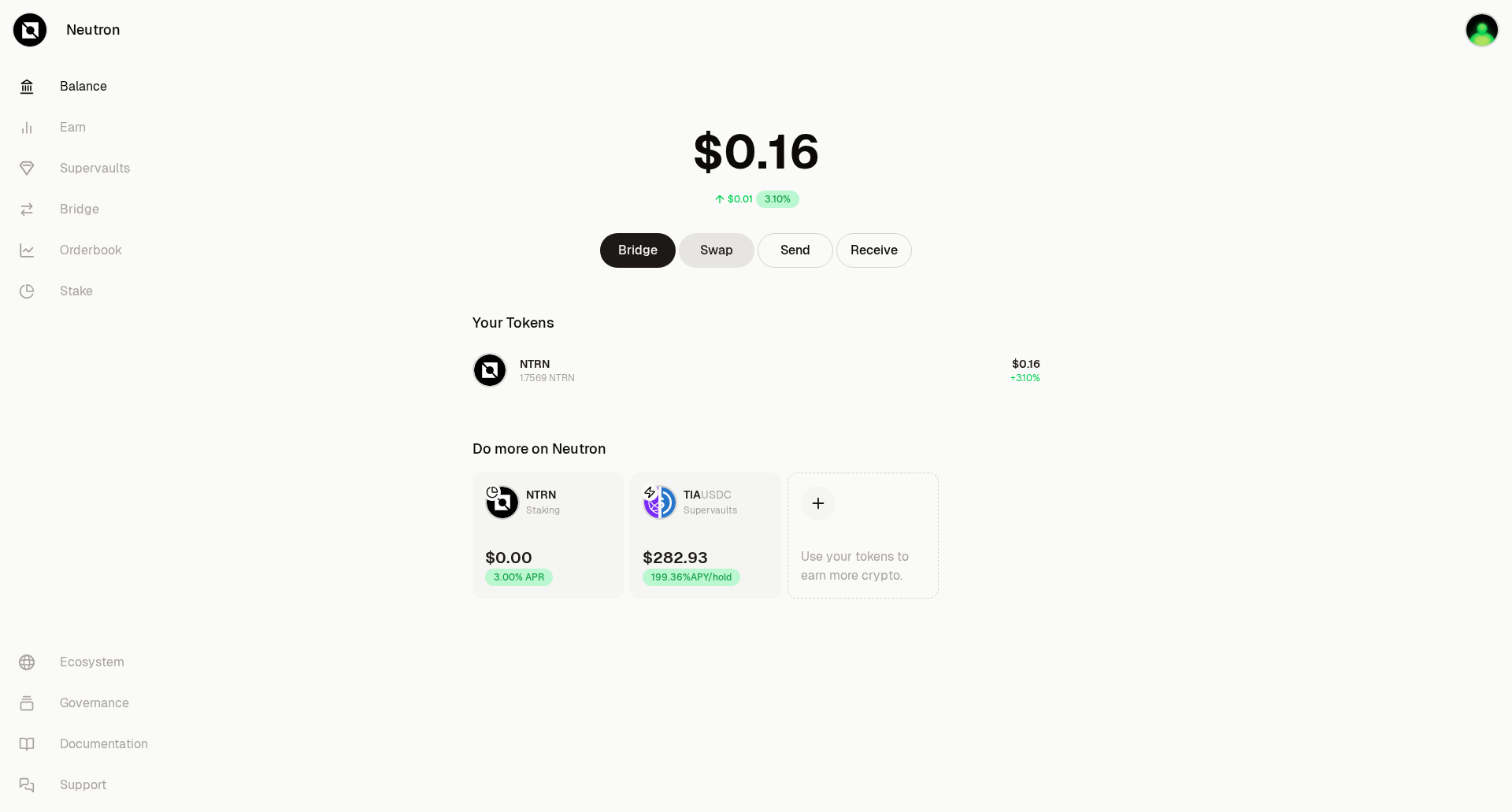
click at [722, 582] on div "199.36% APY/hold" at bounding box center [691, 577] width 97 height 17
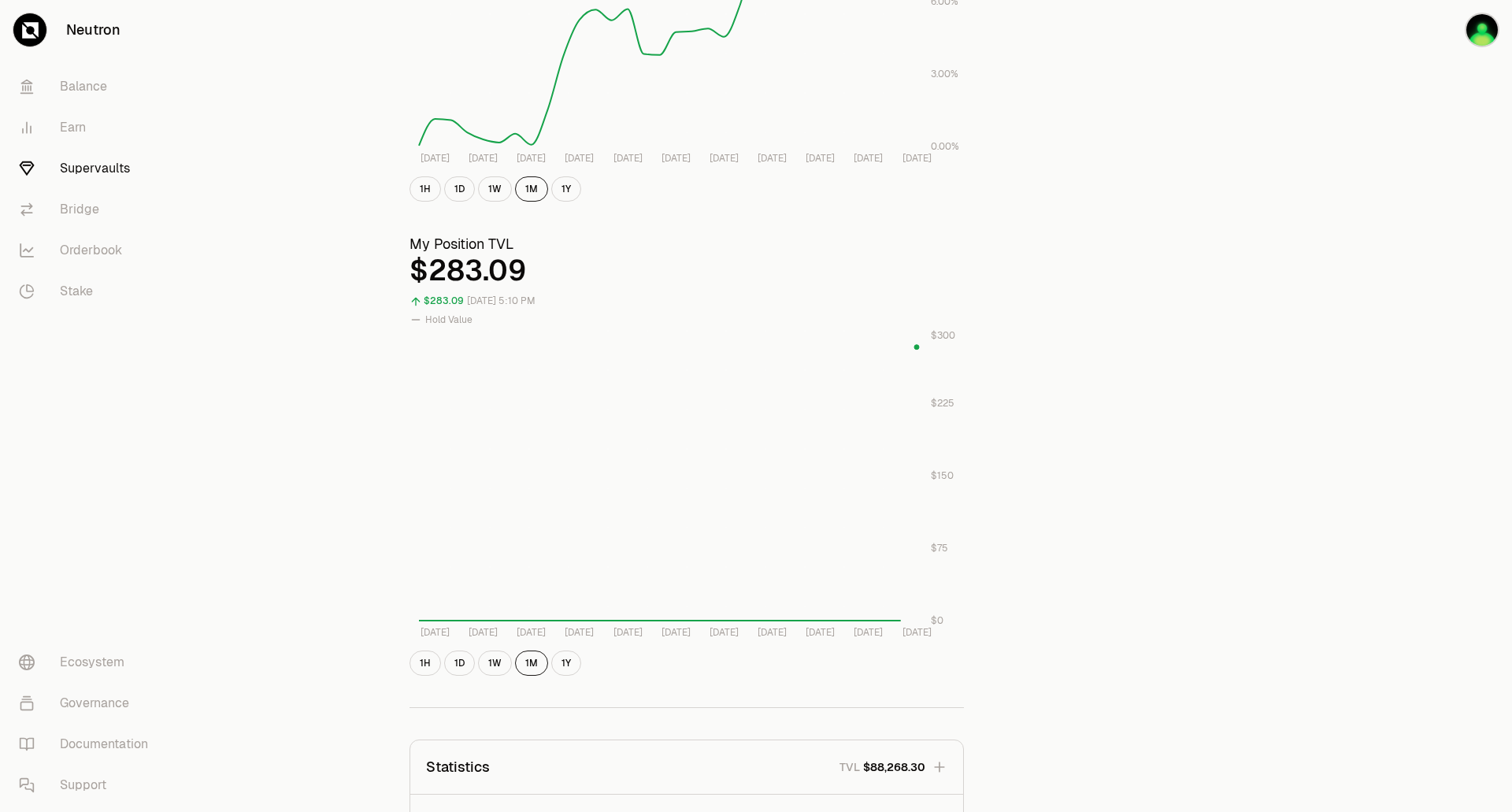
scroll to position [377, 0]
click at [428, 663] on button "1H" at bounding box center [425, 664] width 31 height 26
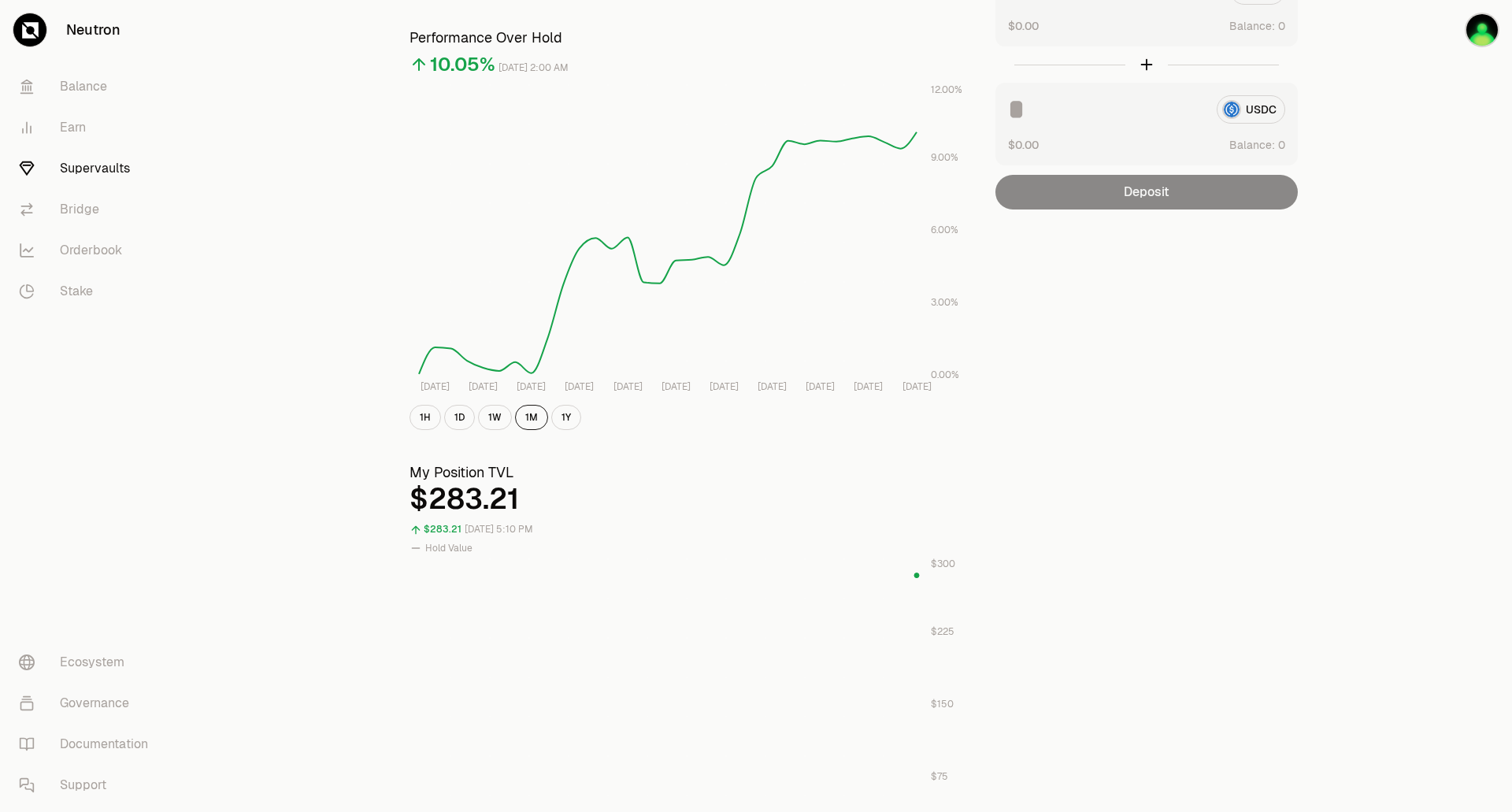
scroll to position [0, 0]
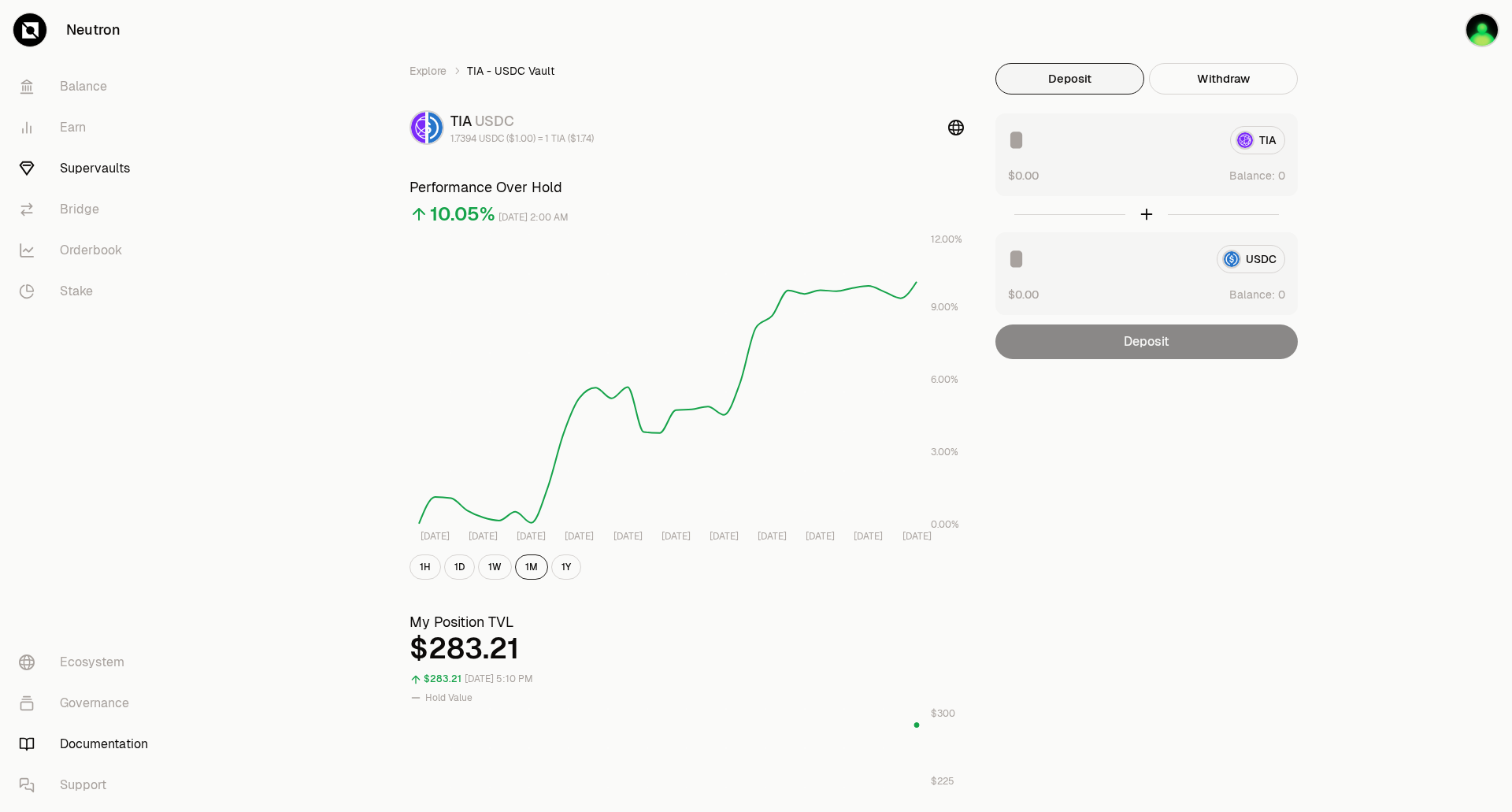
click at [96, 742] on link "Documentation" at bounding box center [88, 744] width 164 height 41
click at [69, 91] on link "Balance" at bounding box center [88, 87] width 164 height 41
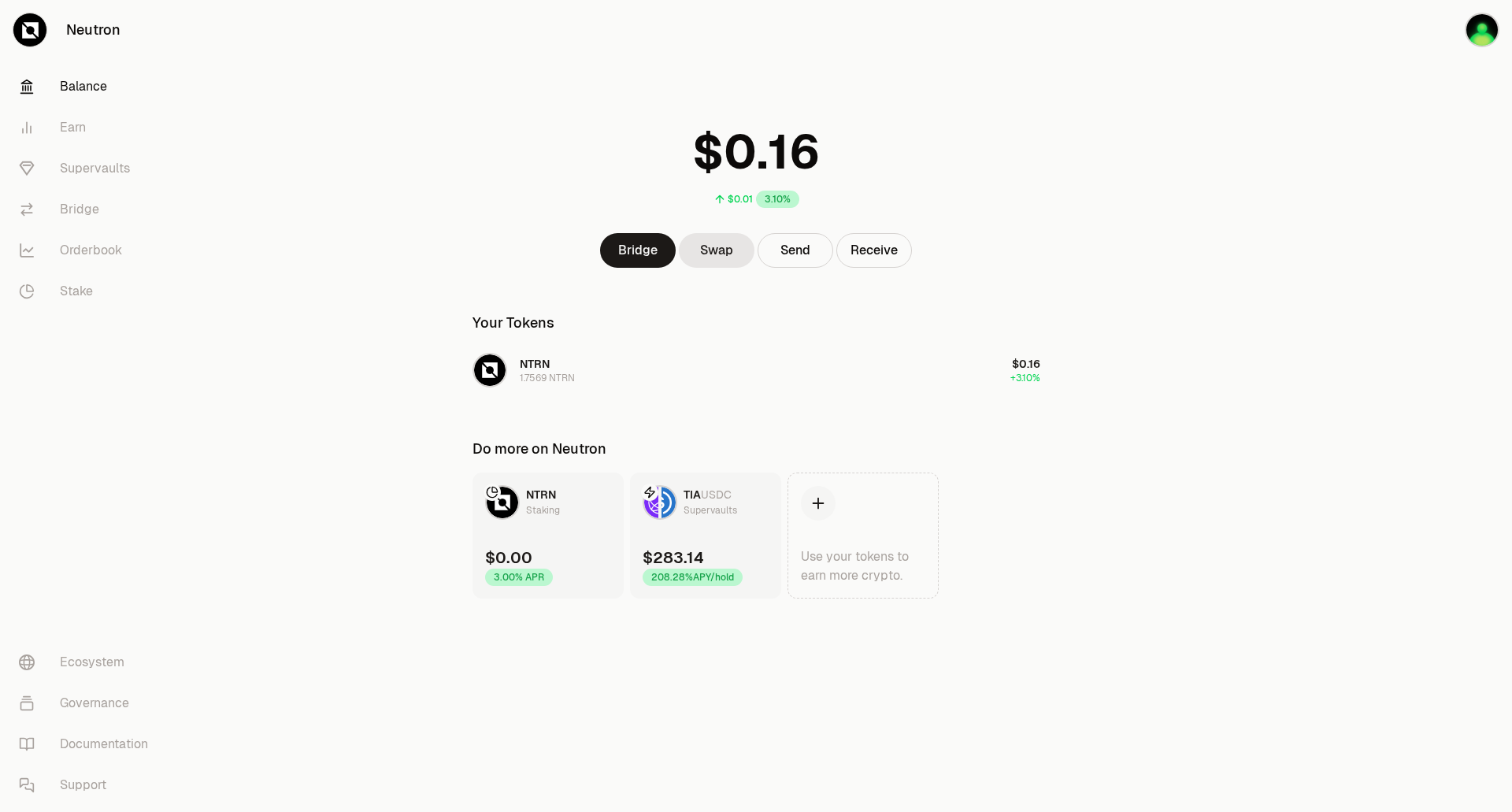
click at [739, 535] on link "TIA USDC Supervaults $283.14 208.28% APY/hold" at bounding box center [705, 536] width 151 height 126
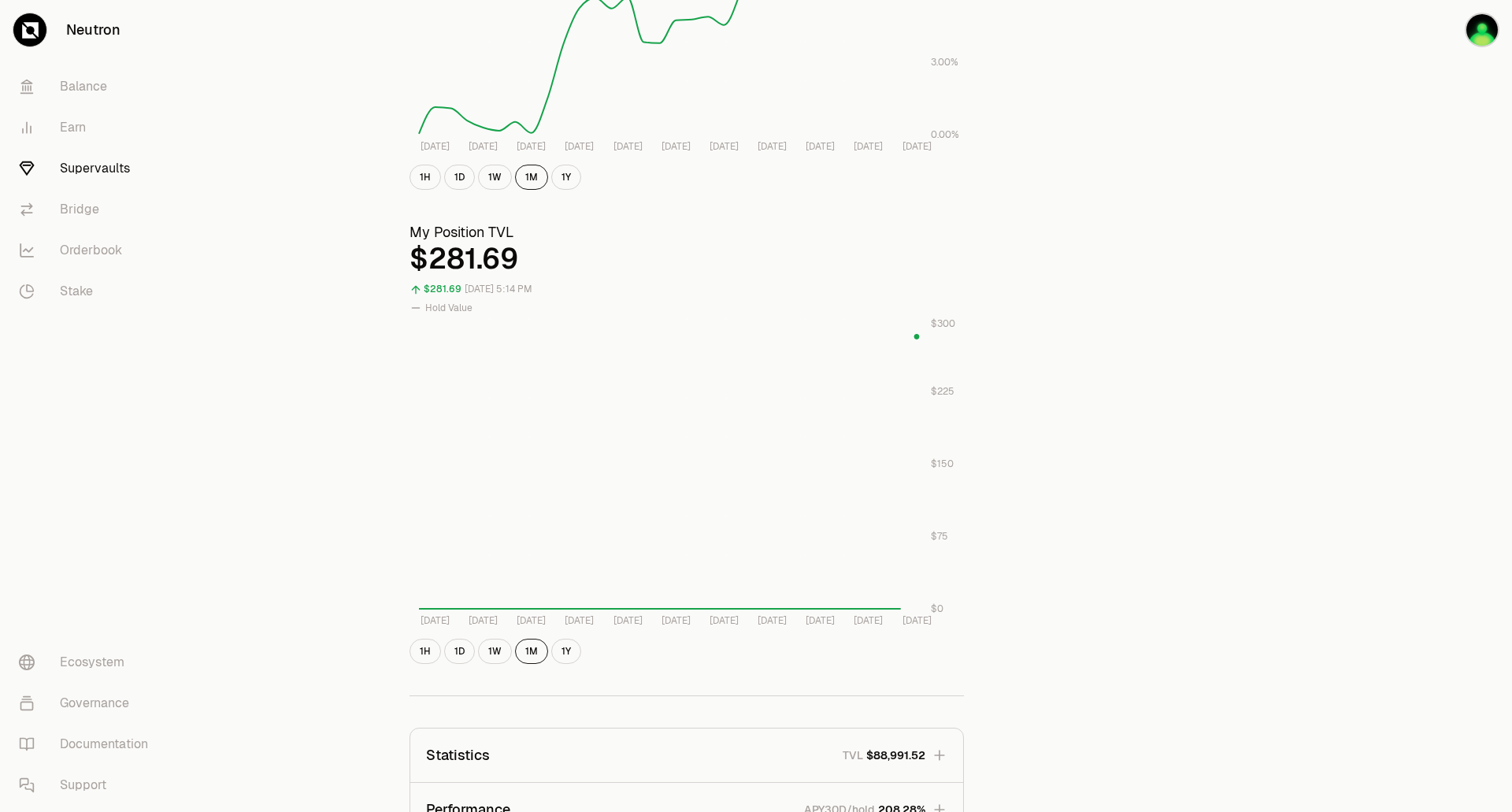
scroll to position [692, 0]
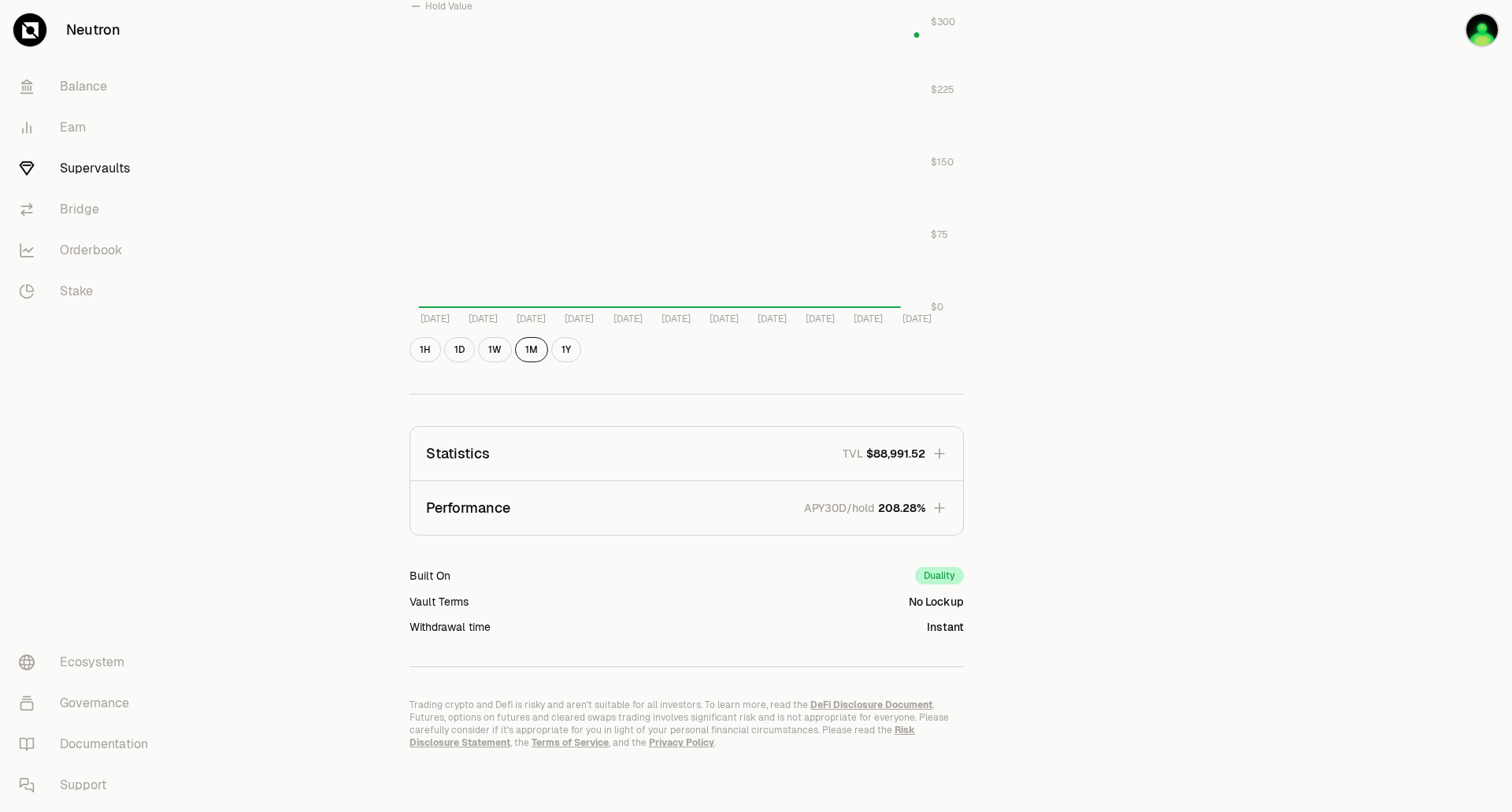
click at [942, 451] on icon "button" at bounding box center [939, 453] width 16 height 16
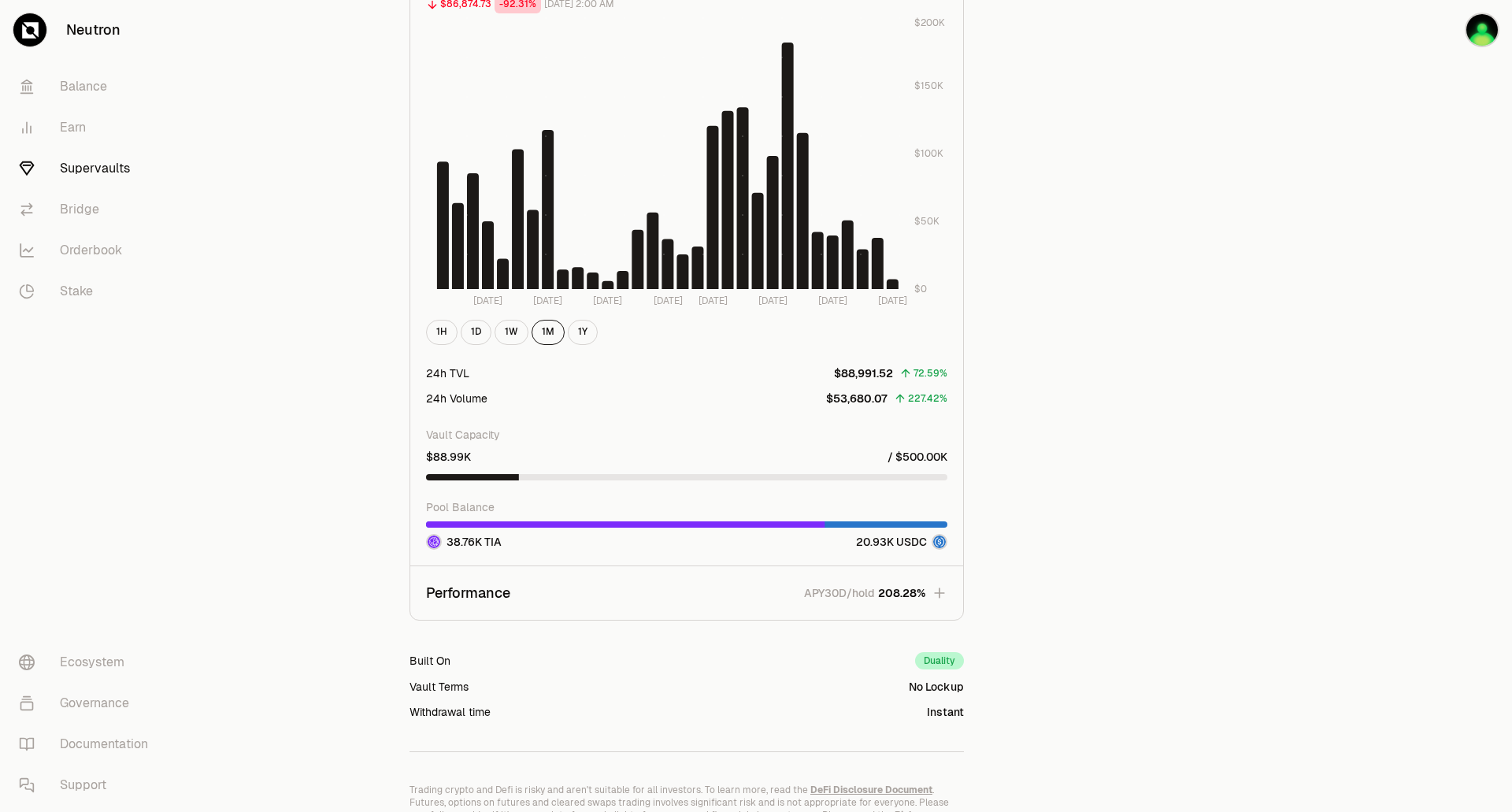
scroll to position [1670, 0]
click at [939, 592] on icon "button" at bounding box center [939, 592] width 10 height 10
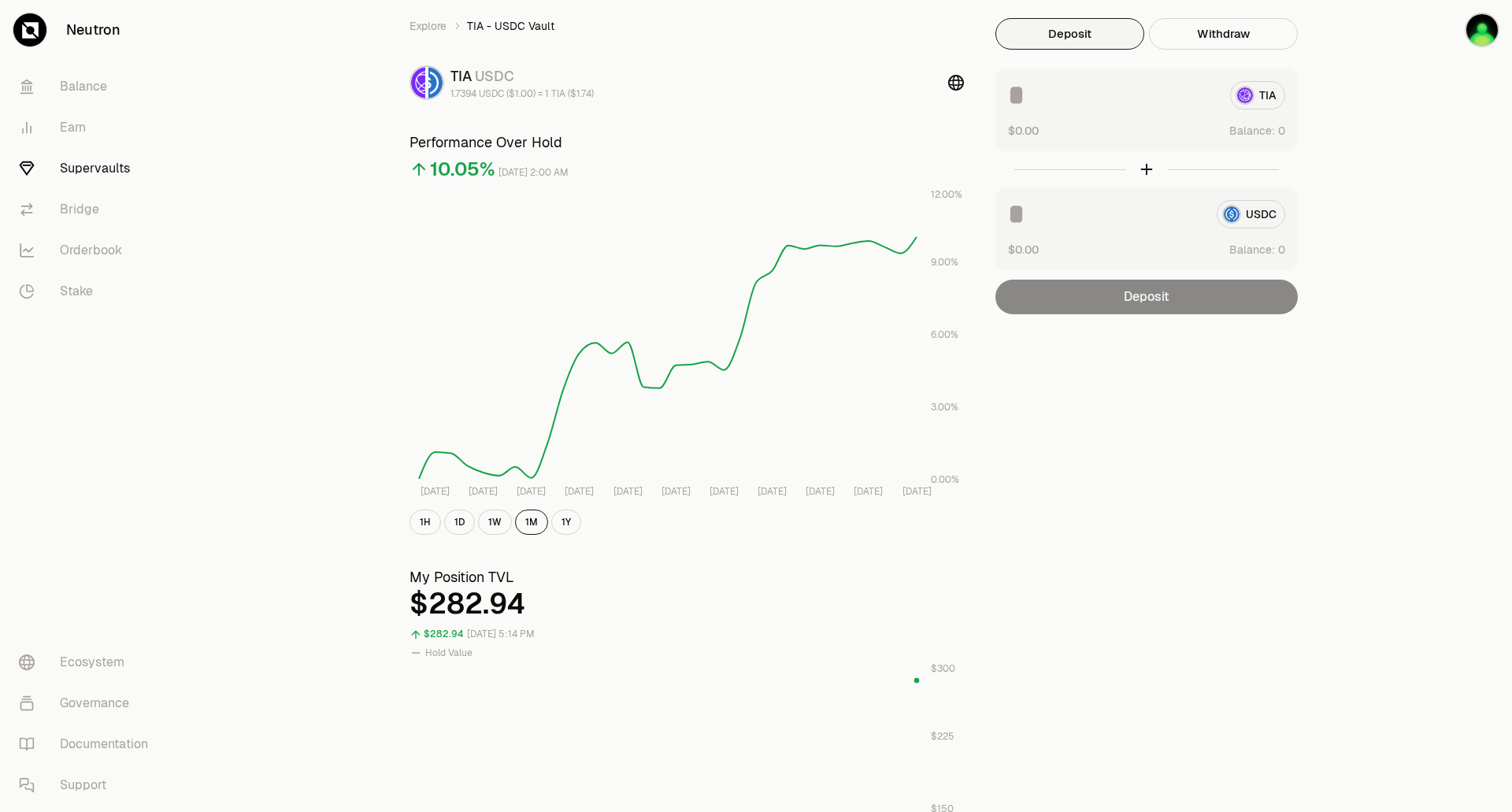
scroll to position [0, 0]
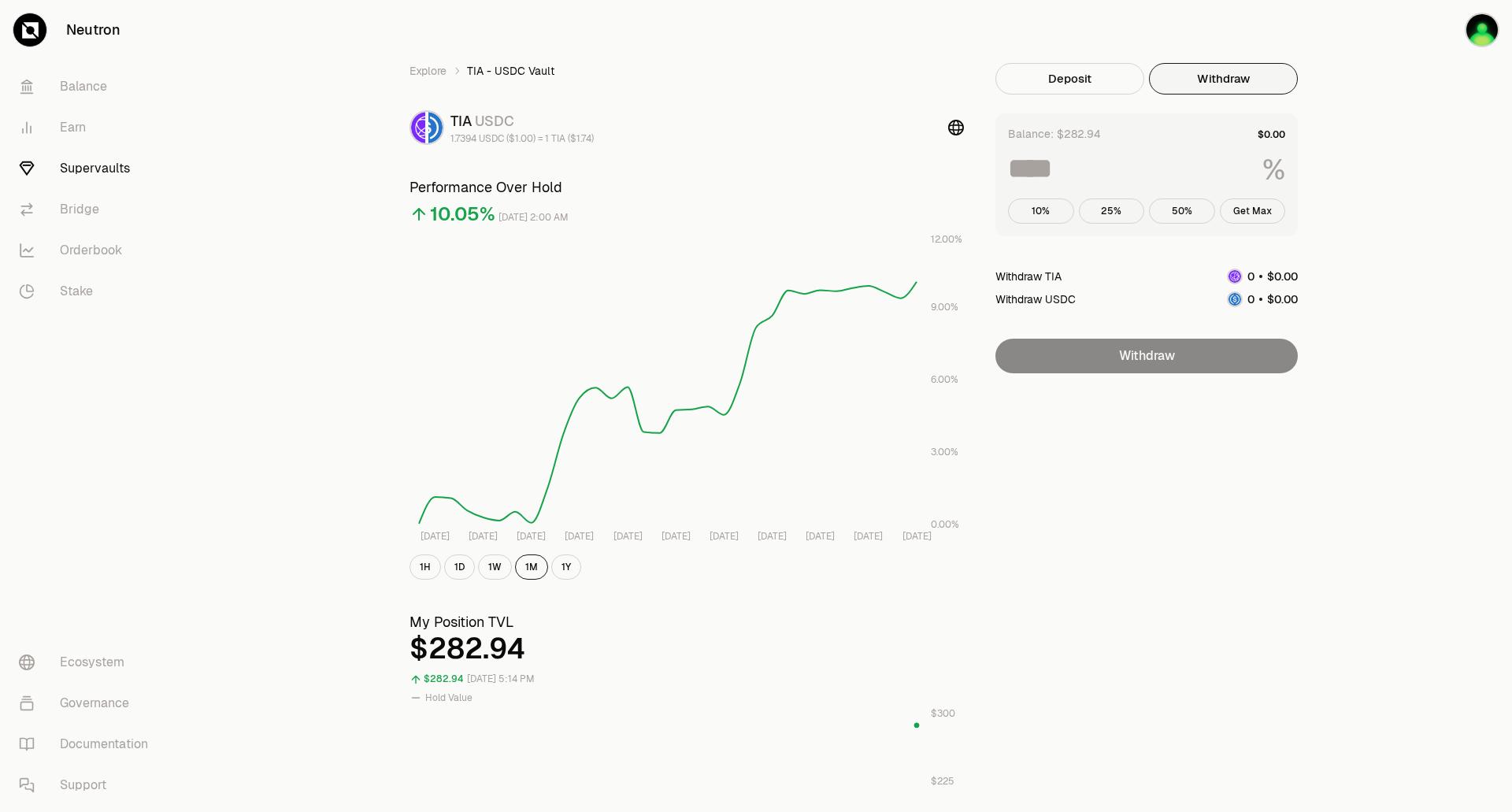
click at [1213, 83] on button "Withdraw" at bounding box center [1223, 78] width 148 height 31
click at [1263, 213] on button "Get Max" at bounding box center [1253, 211] width 66 height 26
type input "***"
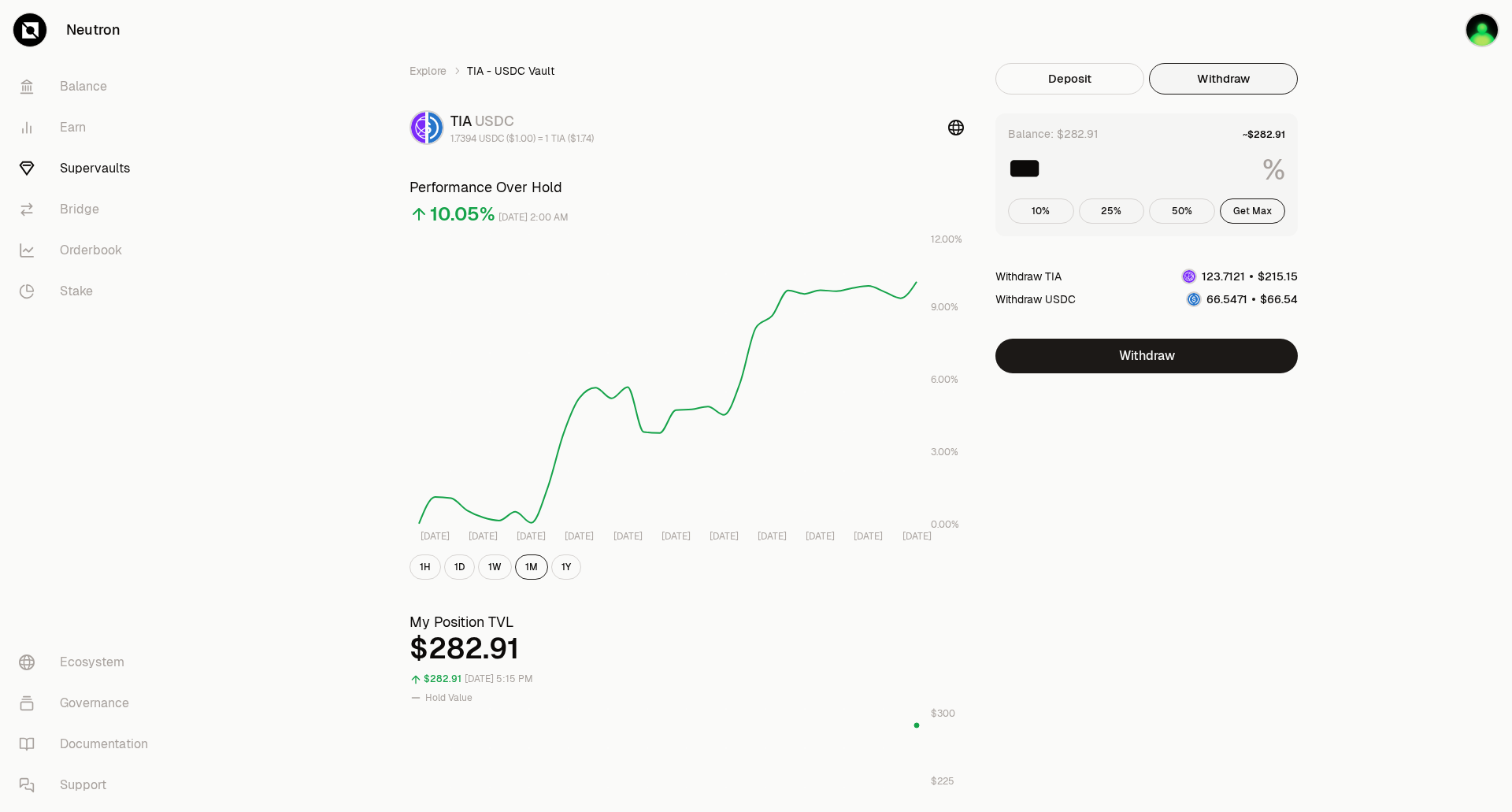
click at [1221, 277] on span "." at bounding box center [1222, 276] width 2 height 11
click at [1177, 358] on button "Withdraw" at bounding box center [1147, 356] width 303 height 35
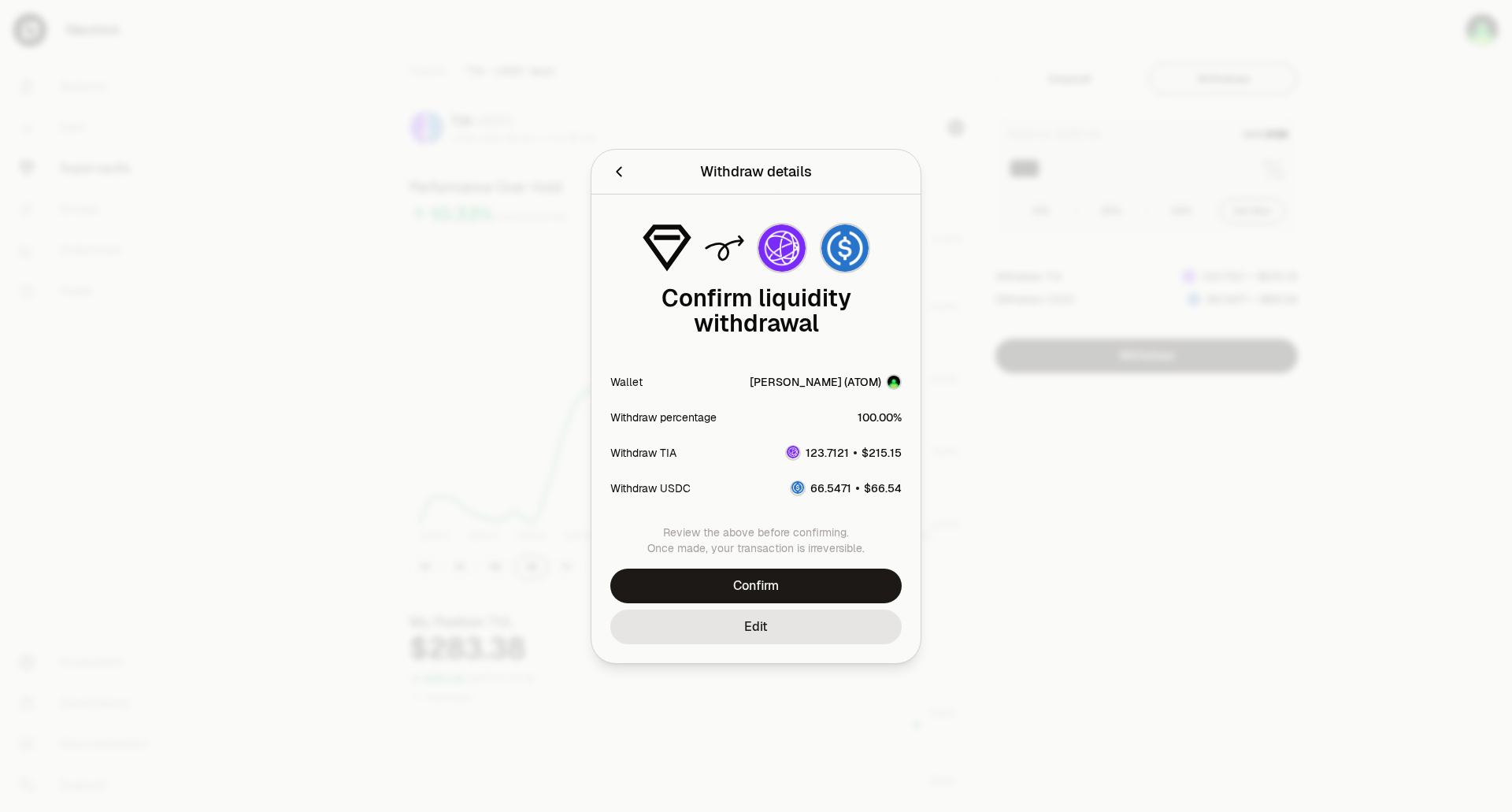
click at [617, 169] on icon "Back" at bounding box center [619, 172] width 17 height 17
